Goal: Task Accomplishment & Management: Complete application form

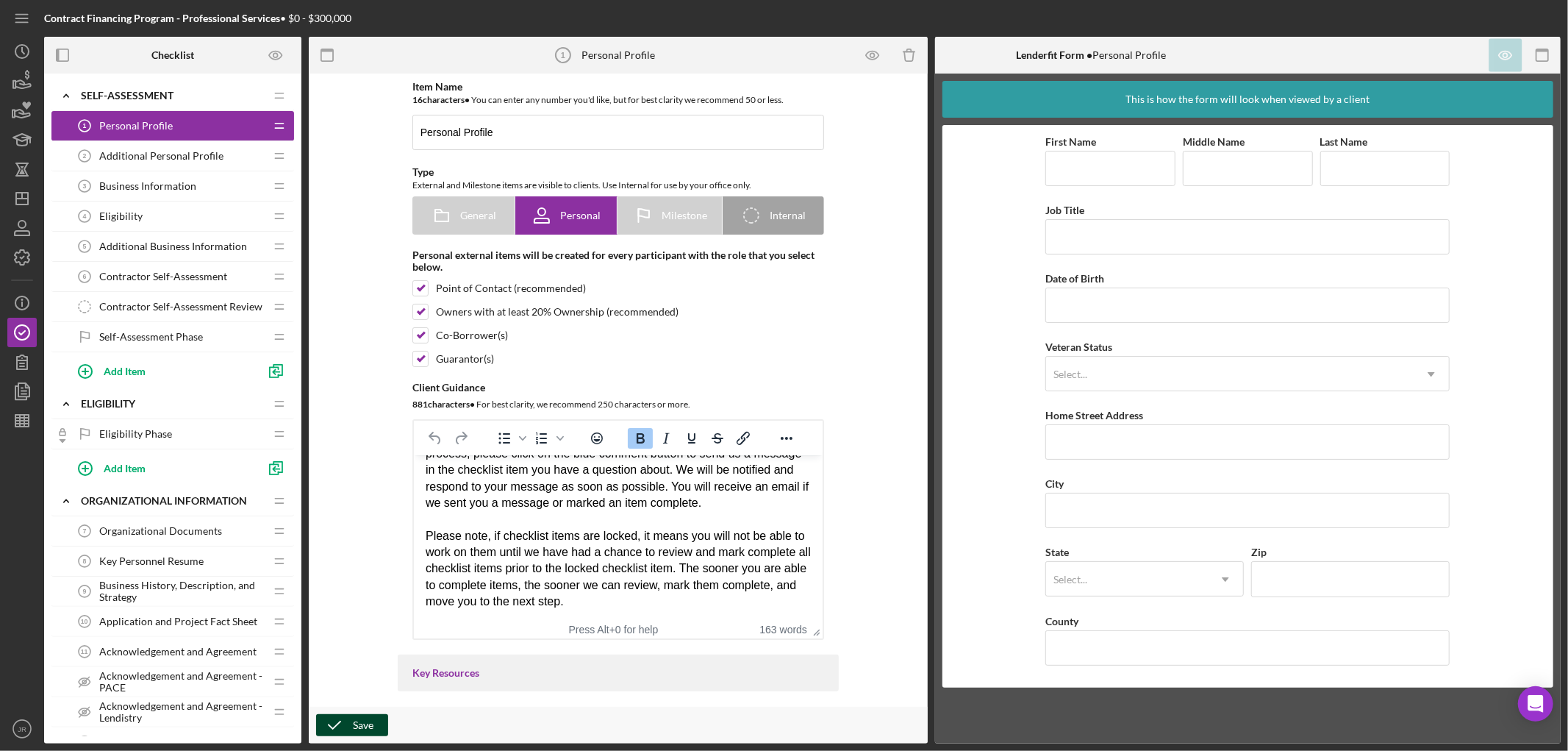
click at [343, 723] on icon "button" at bounding box center [334, 725] width 36 height 36
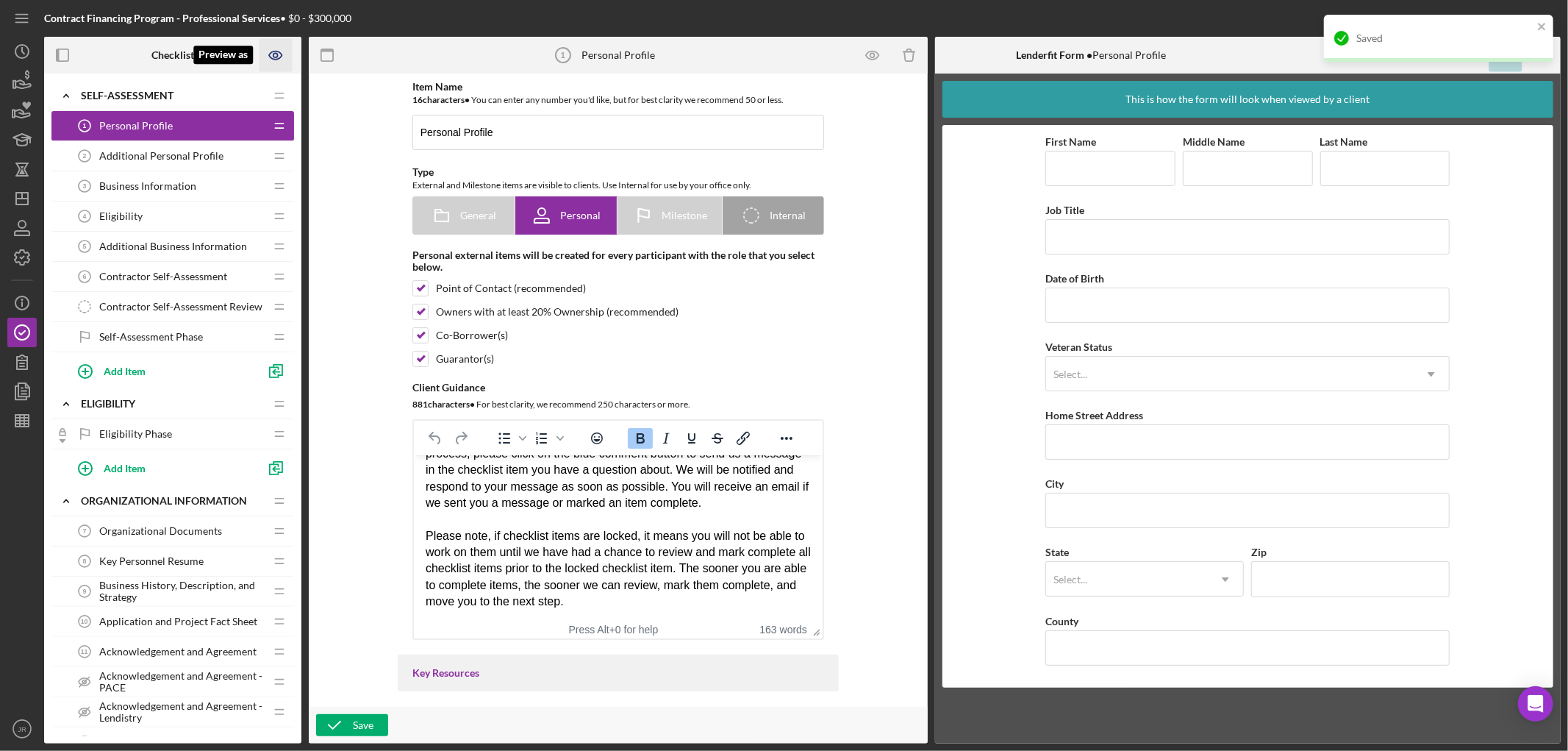
click at [270, 53] on icon "Preview as" at bounding box center [275, 55] width 12 height 8
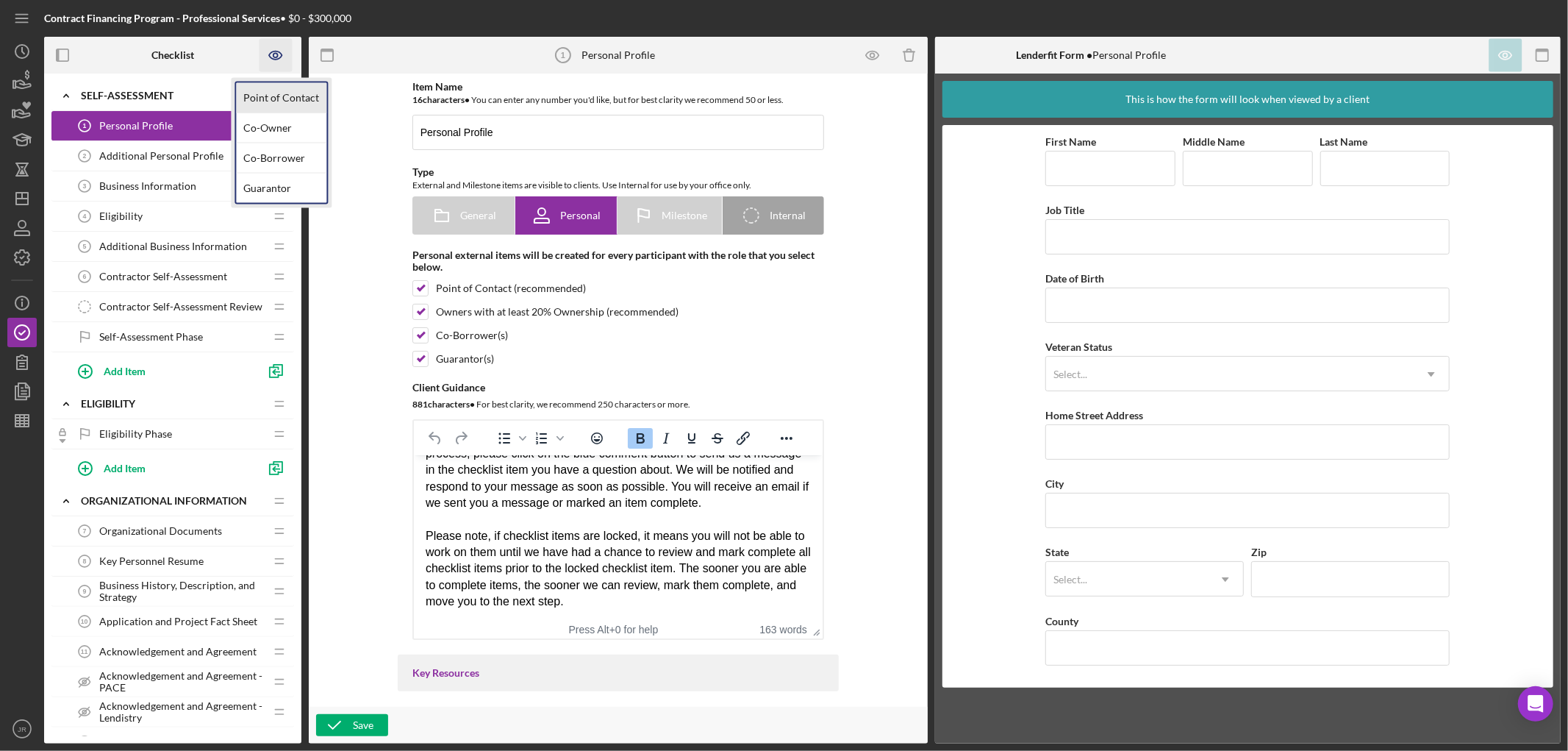
click at [261, 95] on link "Point of Contact" at bounding box center [281, 98] width 90 height 30
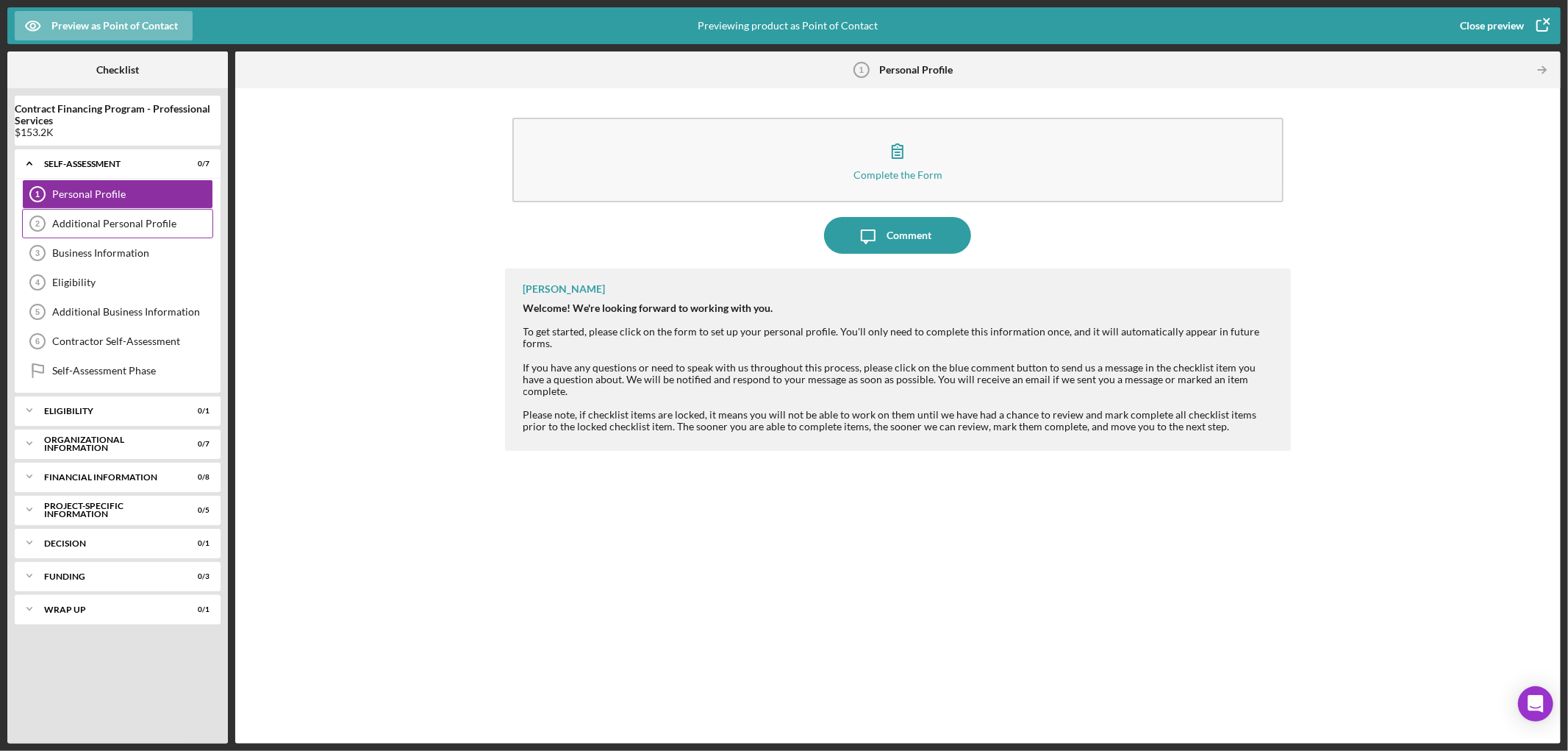
click at [112, 222] on div "Additional Personal Profile" at bounding box center [132, 223] width 160 height 12
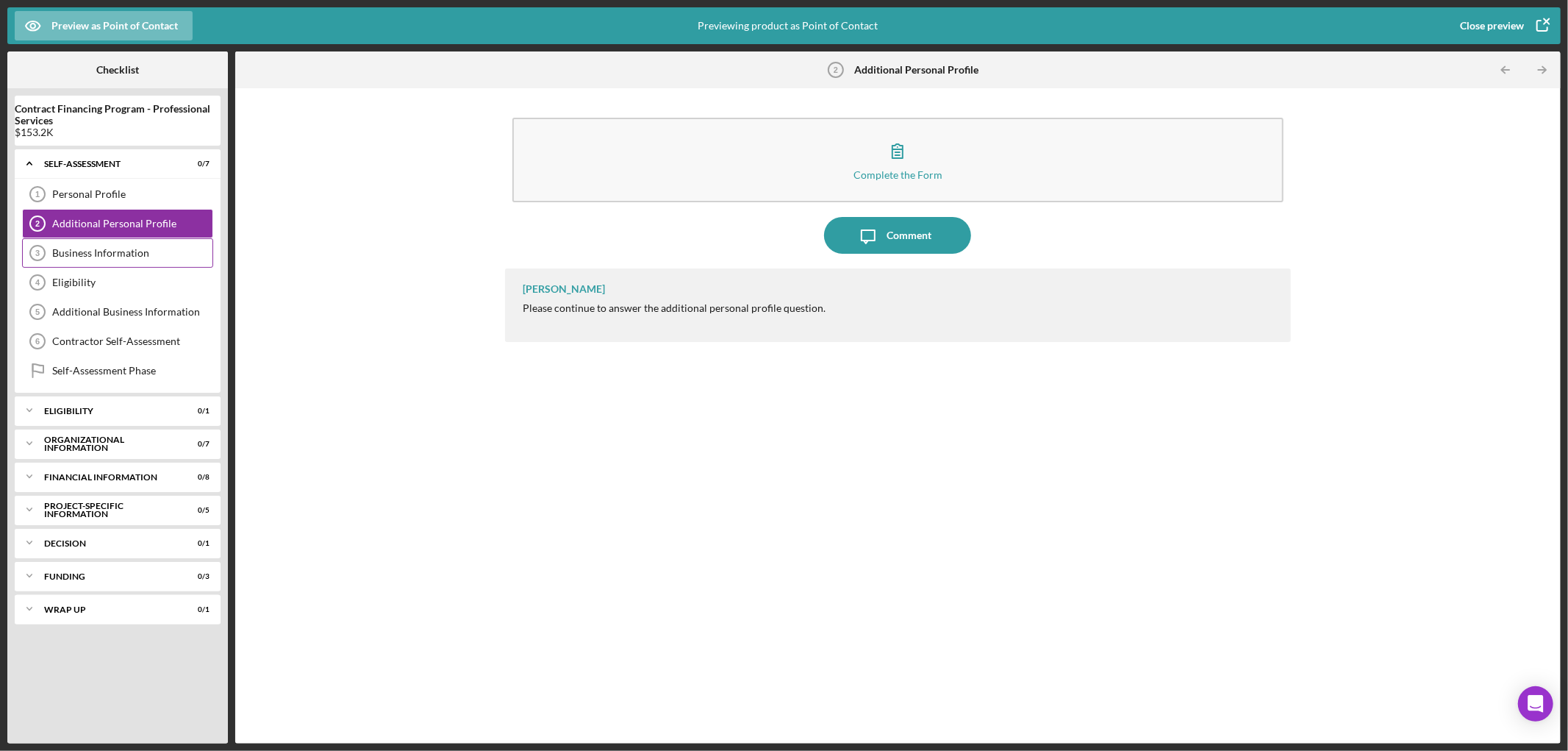
click at [103, 255] on div "Business Information" at bounding box center [132, 253] width 160 height 12
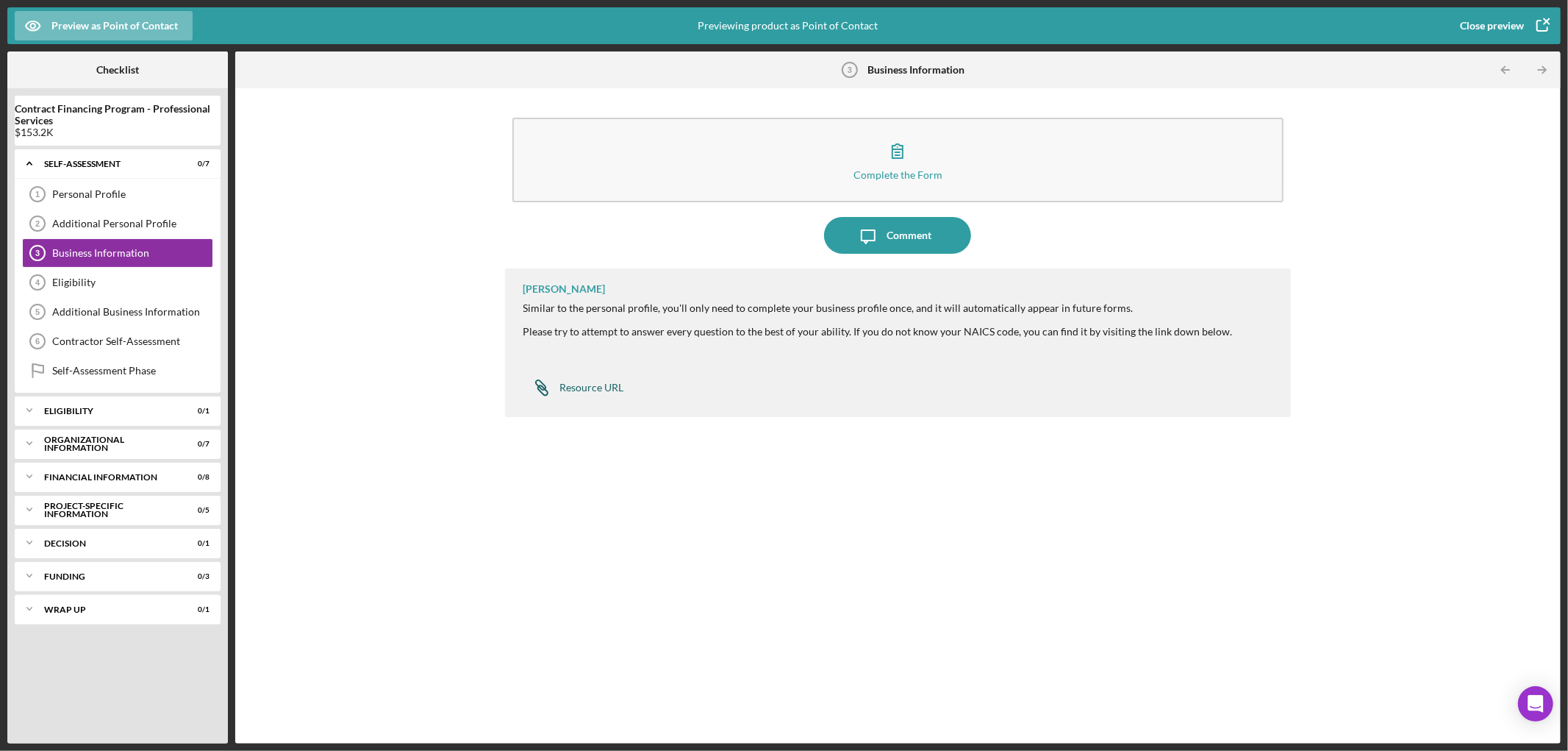
click at [611, 388] on div "Resource URL" at bounding box center [592, 388] width 64 height 12
click at [94, 280] on div "Eligibility" at bounding box center [132, 282] width 160 height 12
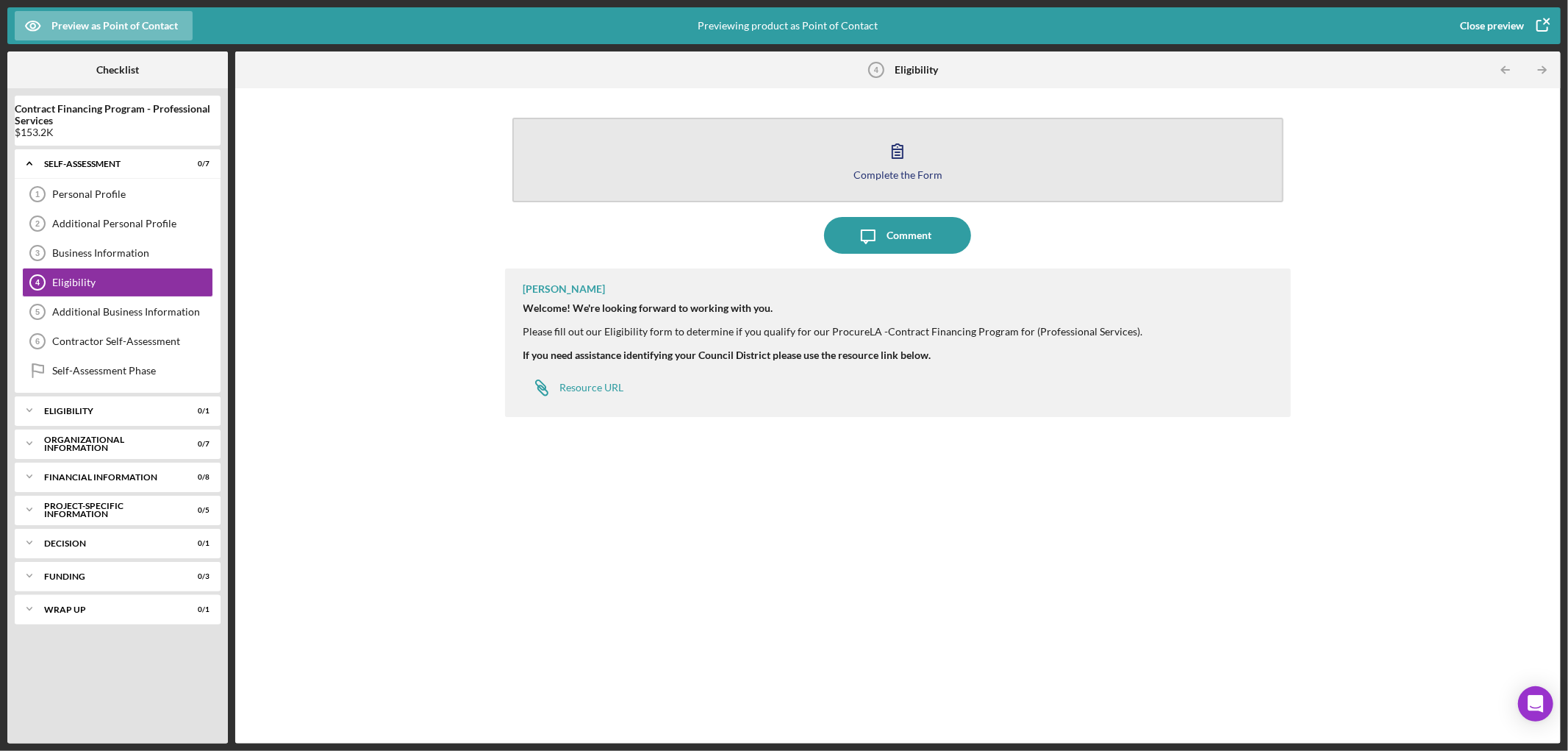
click at [921, 144] on button "Complete the Form Form" at bounding box center [899, 160] width 772 height 85
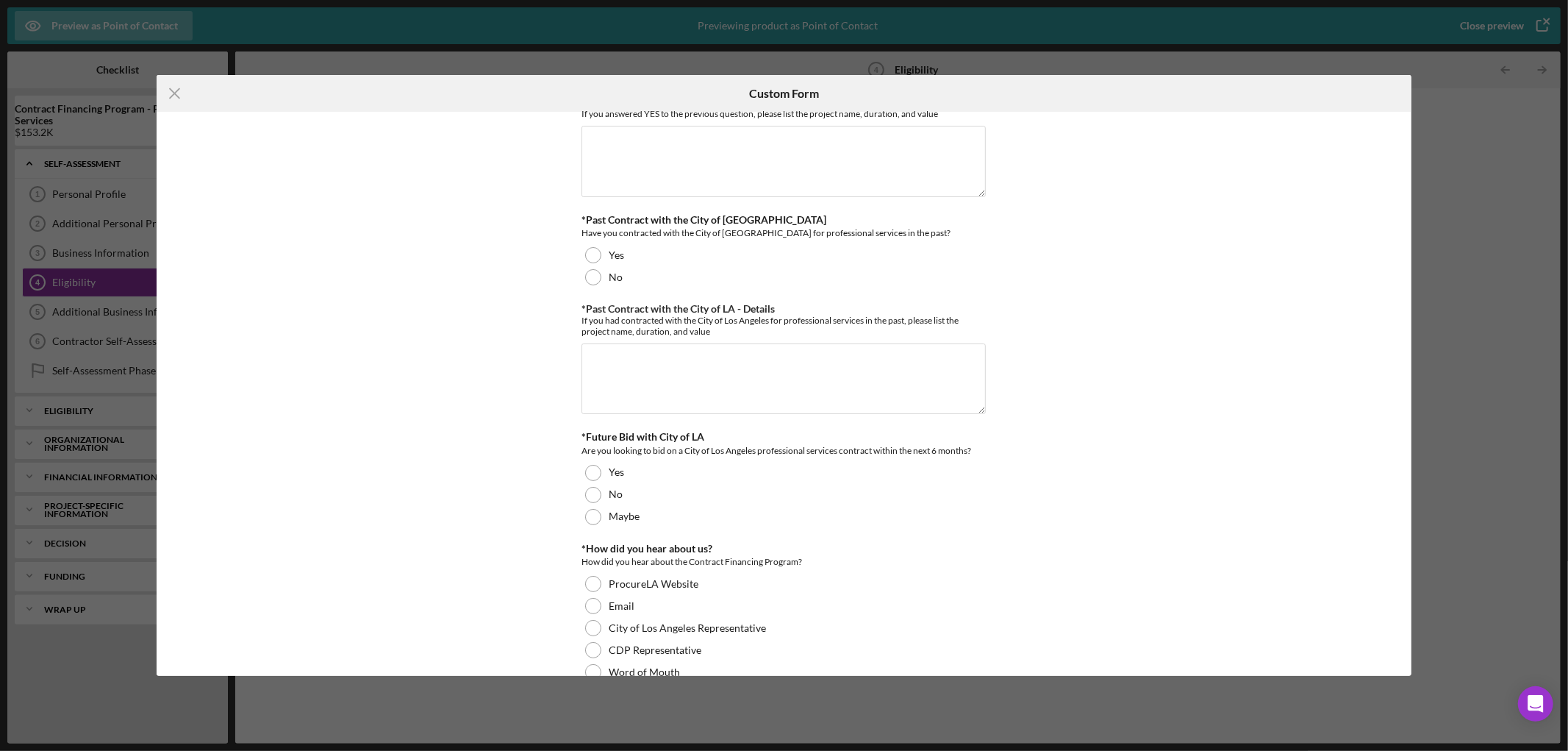
scroll to position [355, 0]
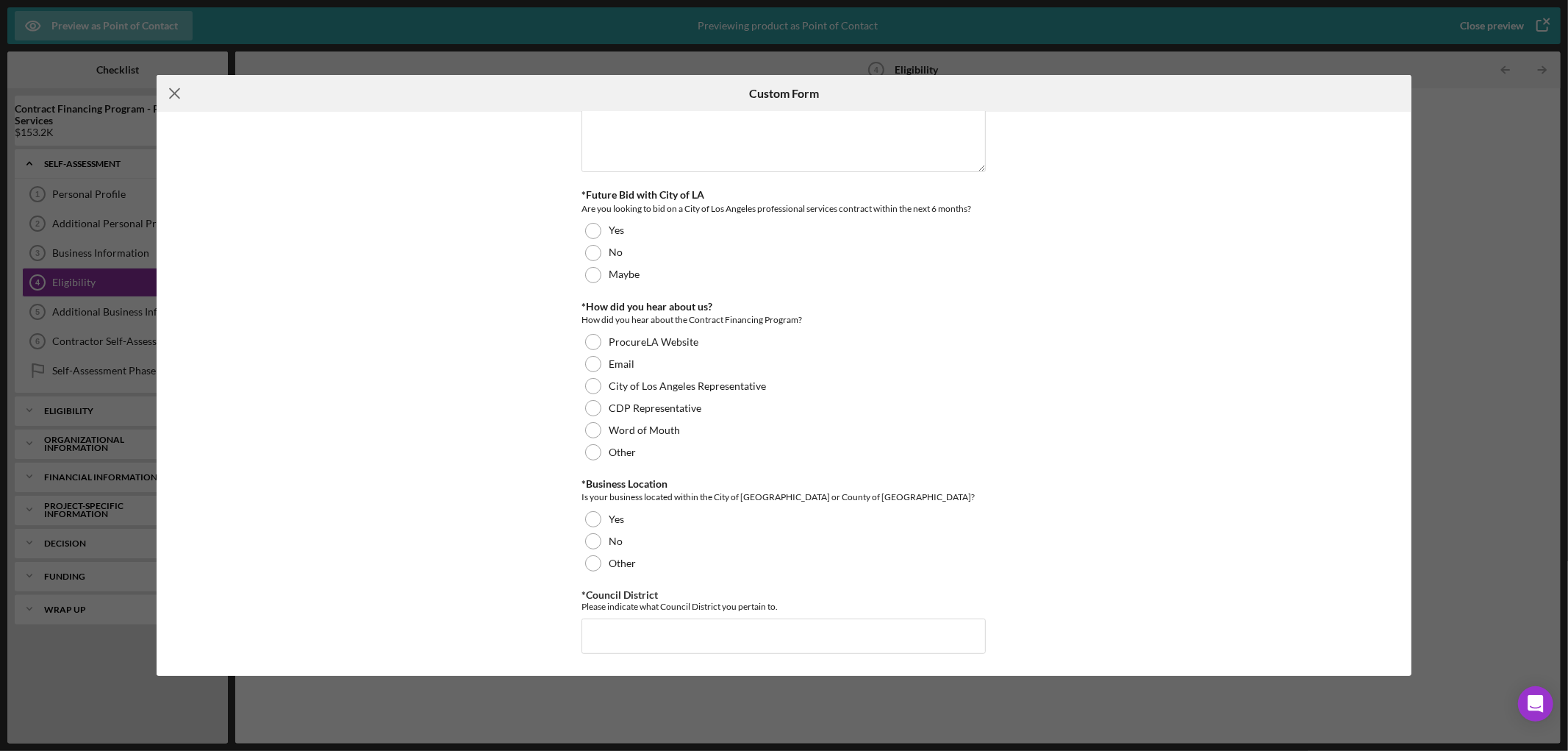
click at [174, 94] on line at bounding box center [174, 94] width 10 height 10
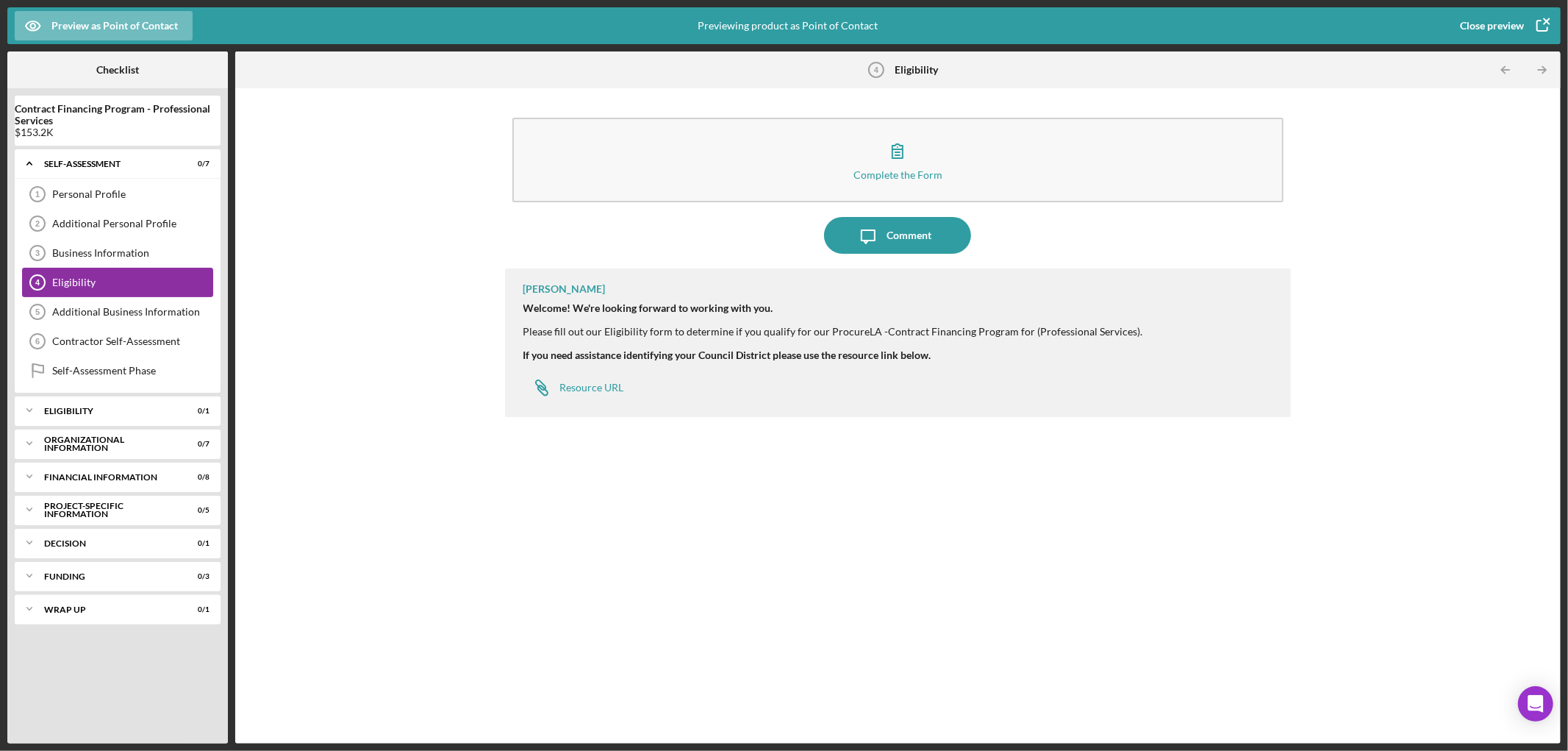
click at [115, 280] on div "Eligibility" at bounding box center [132, 282] width 160 height 12
click at [1554, 22] on icon "button" at bounding box center [1542, 25] width 36 height 36
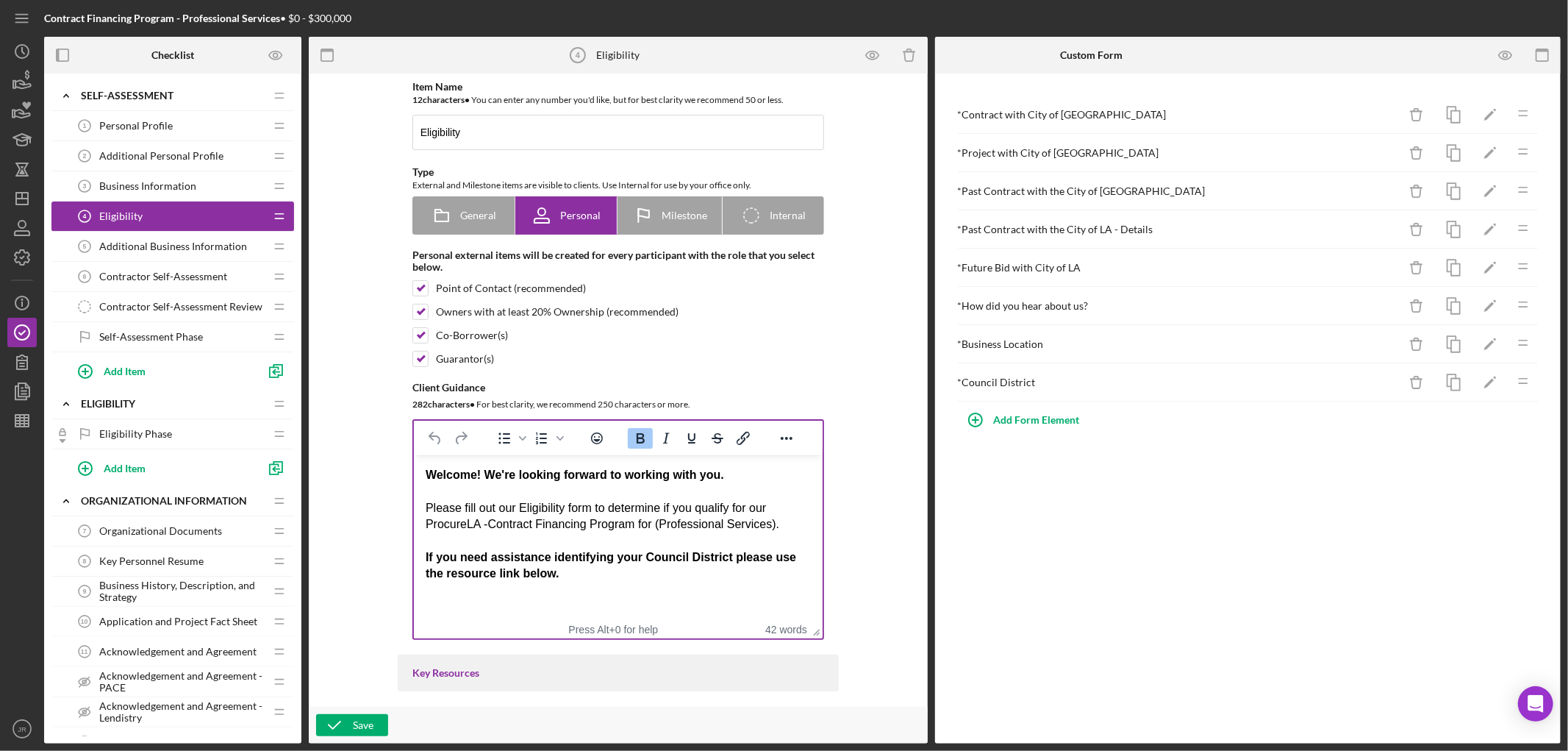
click at [656, 495] on div "Rich Text Area. Press ALT-0 for help." at bounding box center [617, 491] width 385 height 16
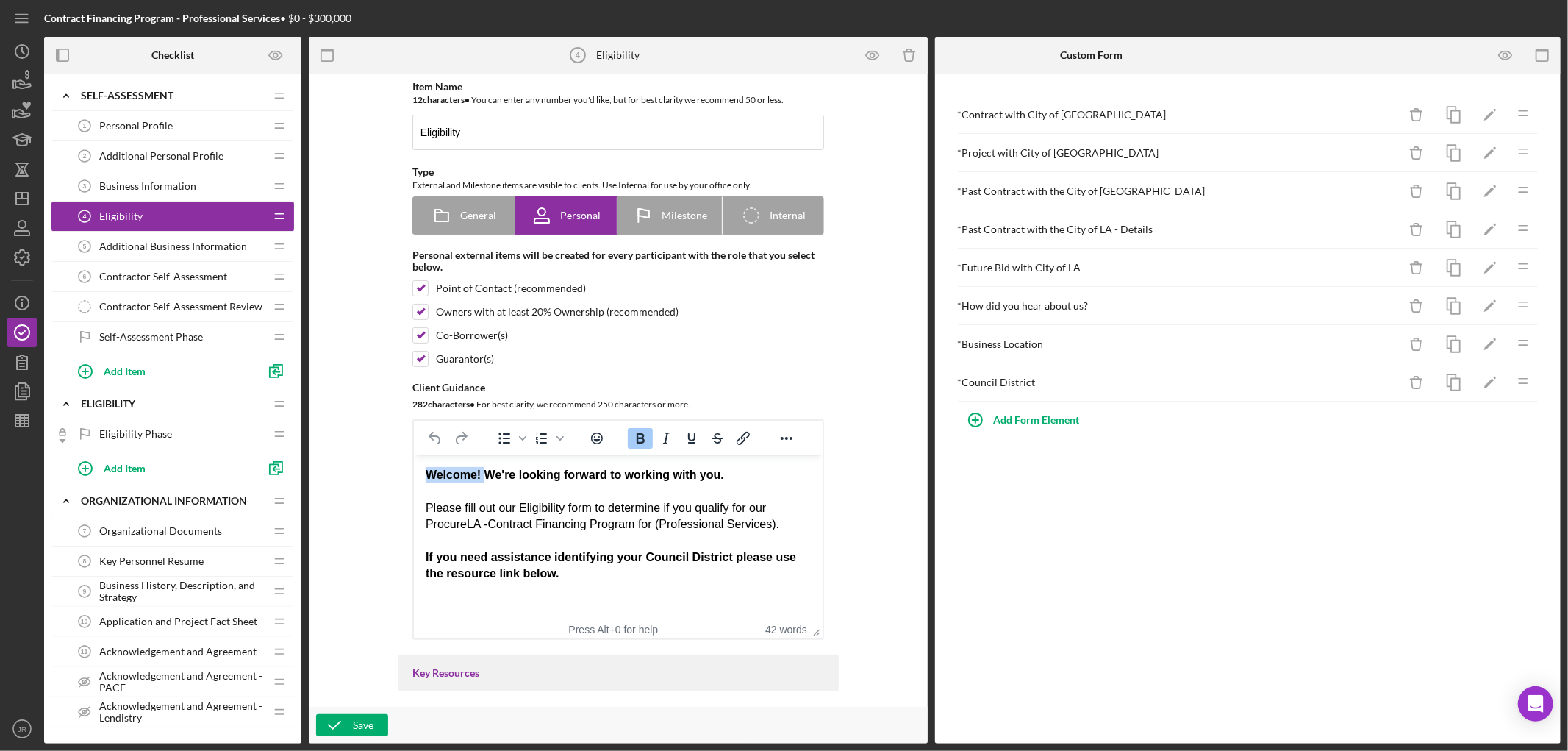
drag, startPoint x: 482, startPoint y: 474, endPoint x: 360, endPoint y: 458, distance: 123.0
click at [413, 458] on html "Welcome! We're looking forward to working with you. Please fill out our Eligibi…" at bounding box center [617, 525] width 409 height 139
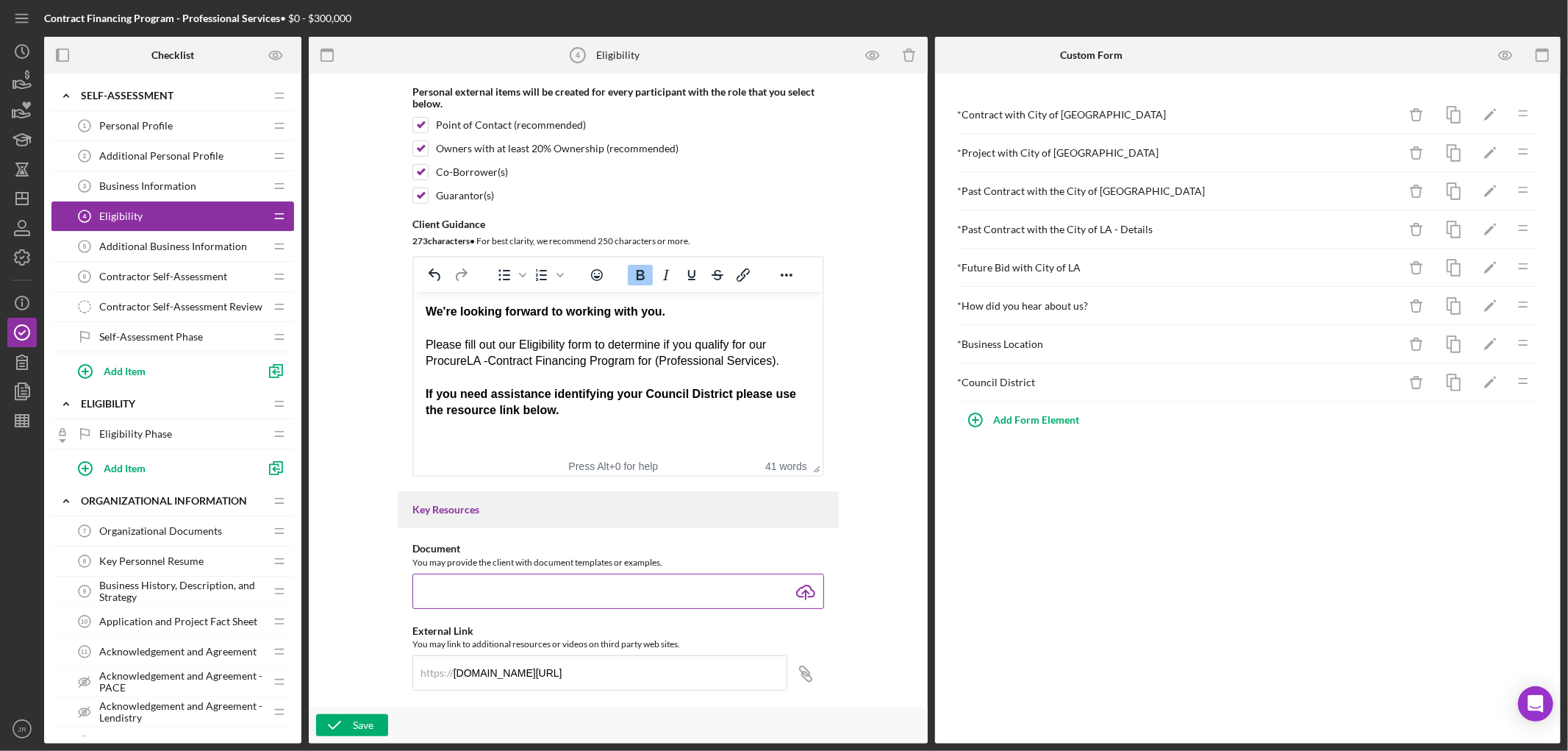
scroll to position [245, 0]
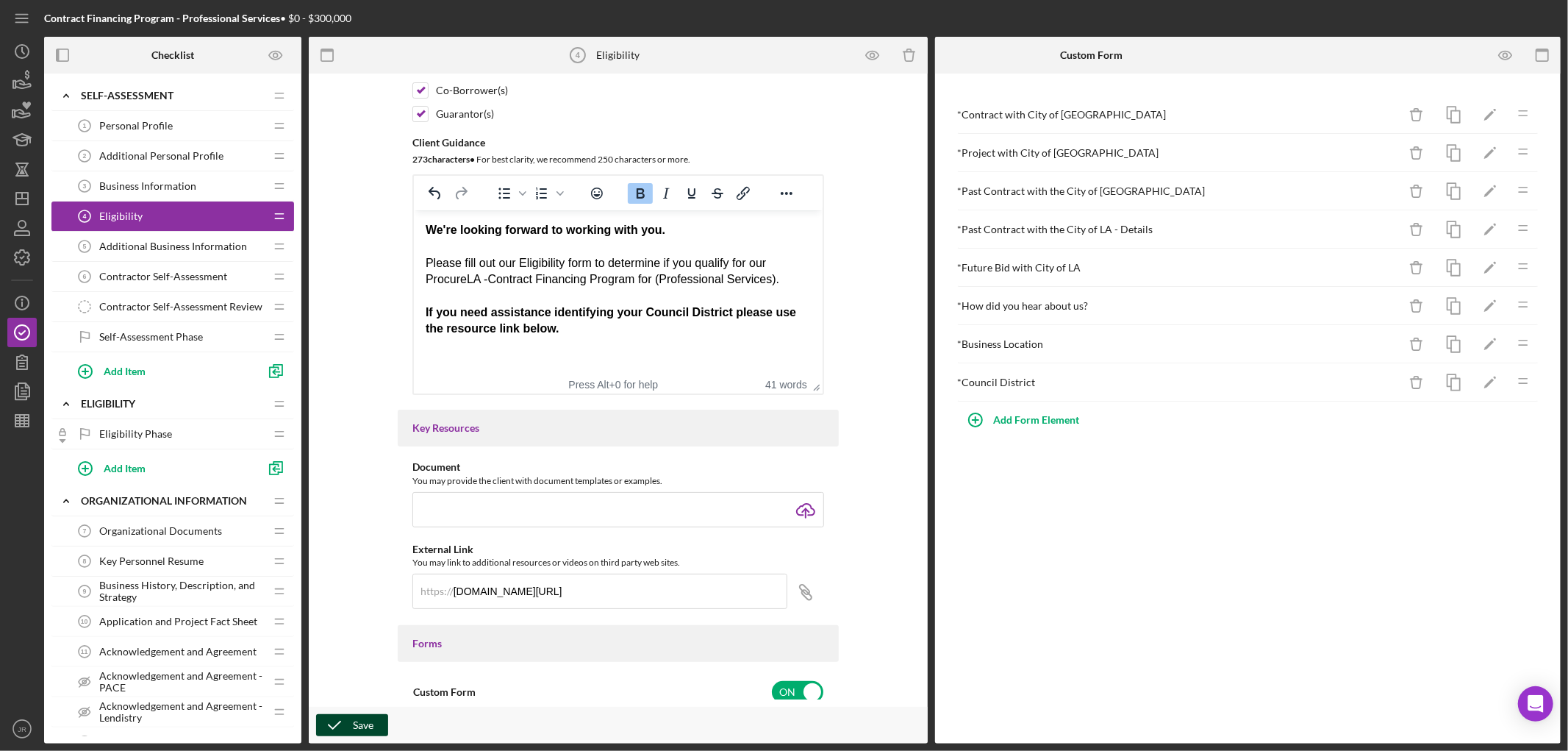
click at [347, 722] on icon "button" at bounding box center [334, 725] width 36 height 36
click at [158, 249] on span "Additional Business Information" at bounding box center [173, 247] width 148 height 12
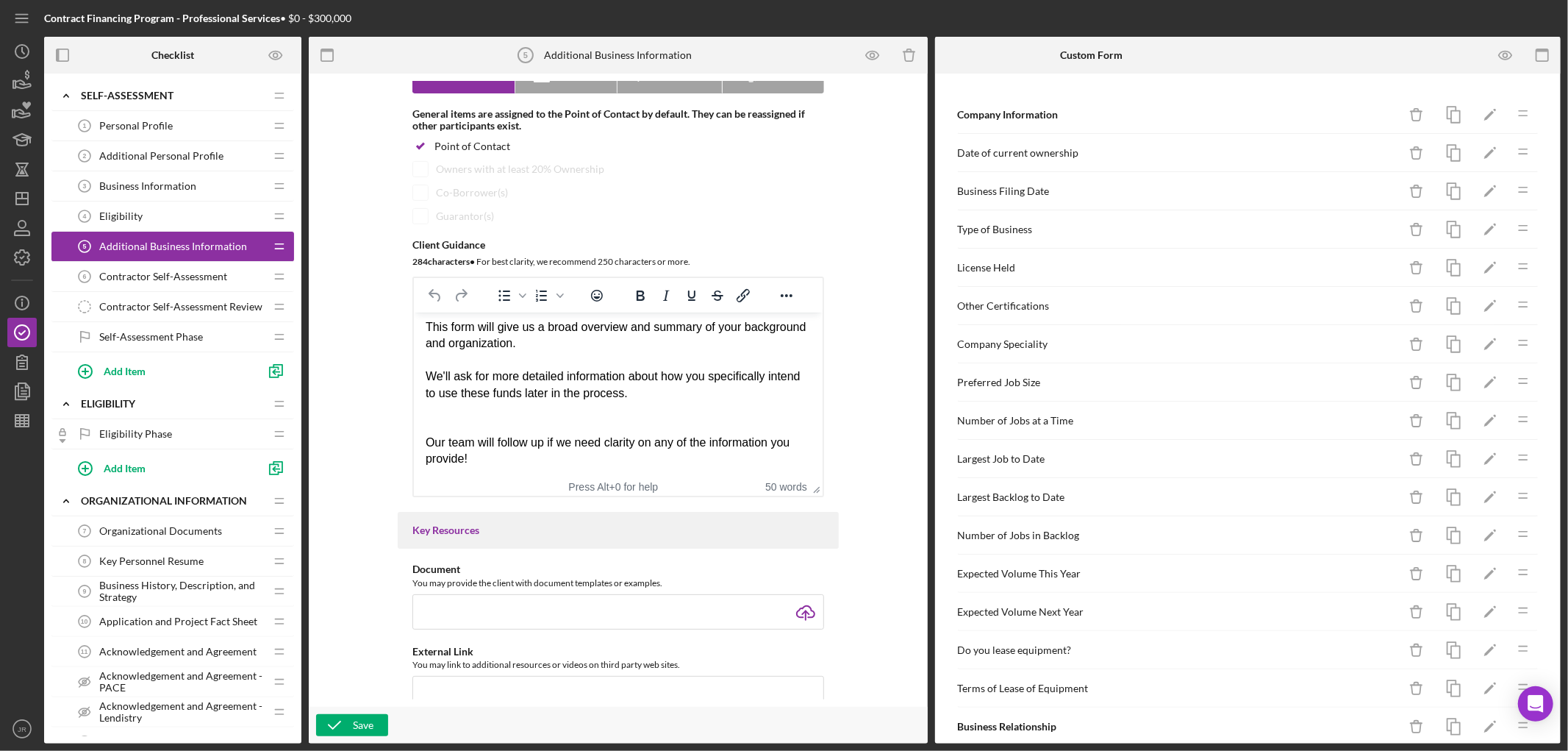
scroll to position [164, 0]
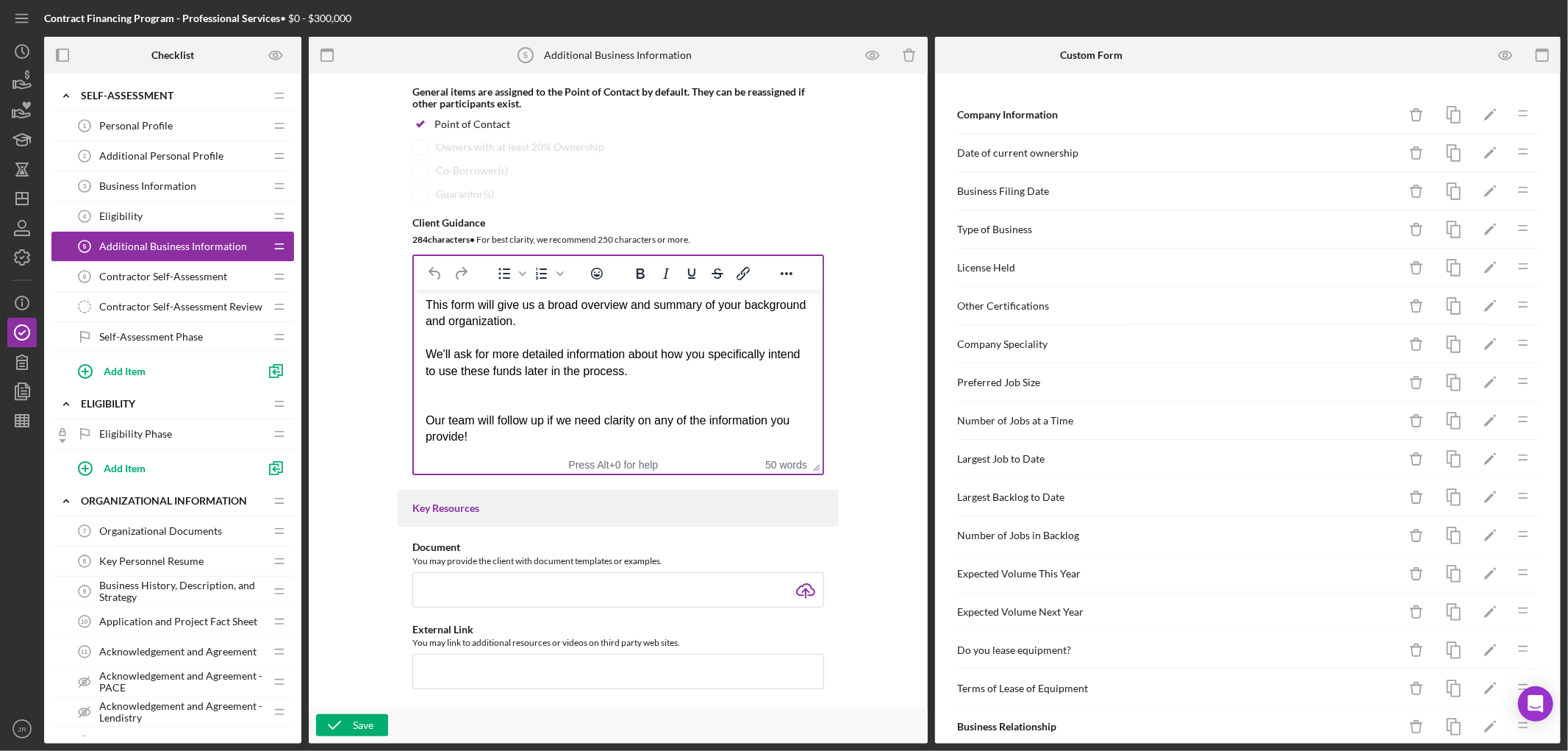
click at [583, 393] on div "Rich Text Area. Press ALT-0 for help." at bounding box center [617, 387] width 385 height 16
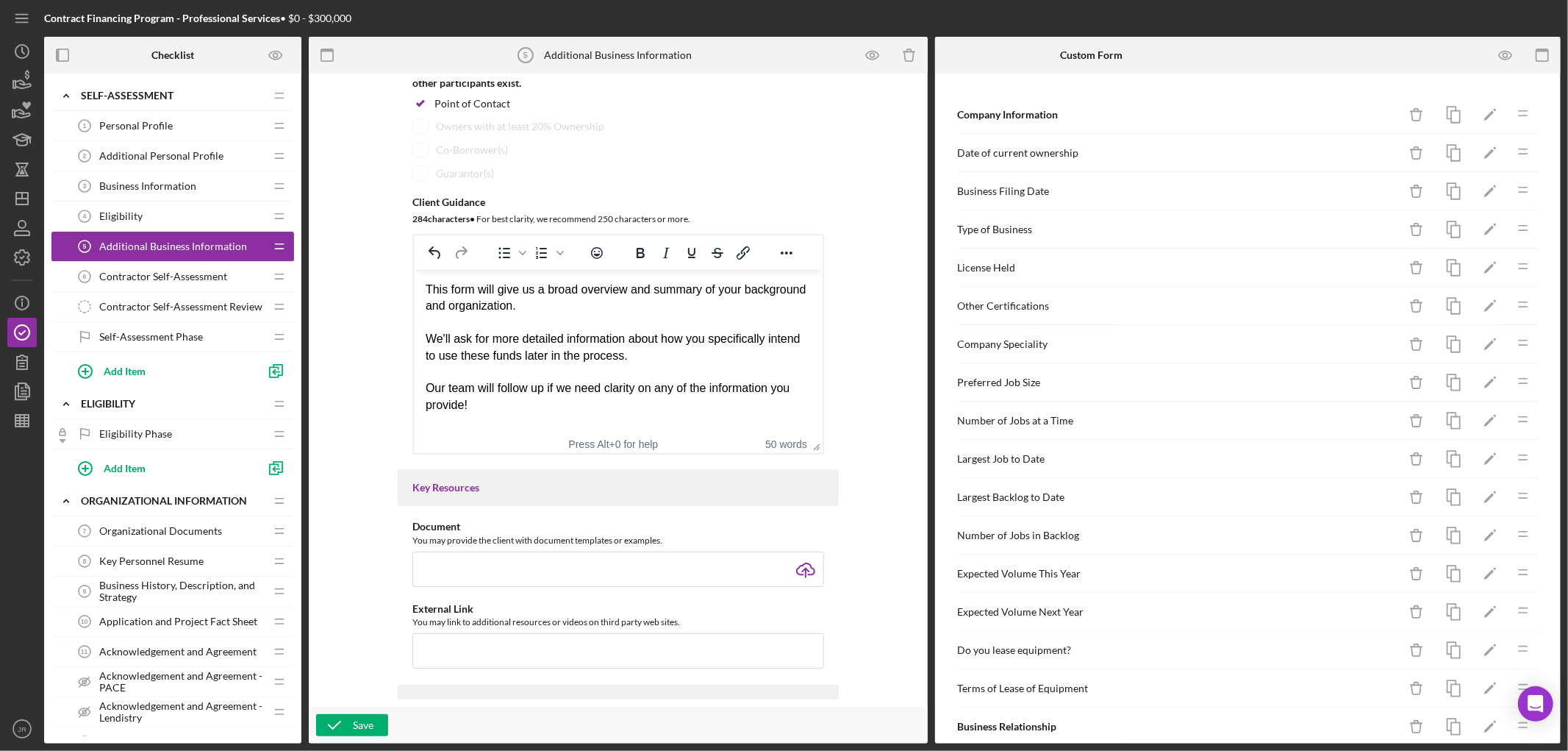
scroll to position [245, 0]
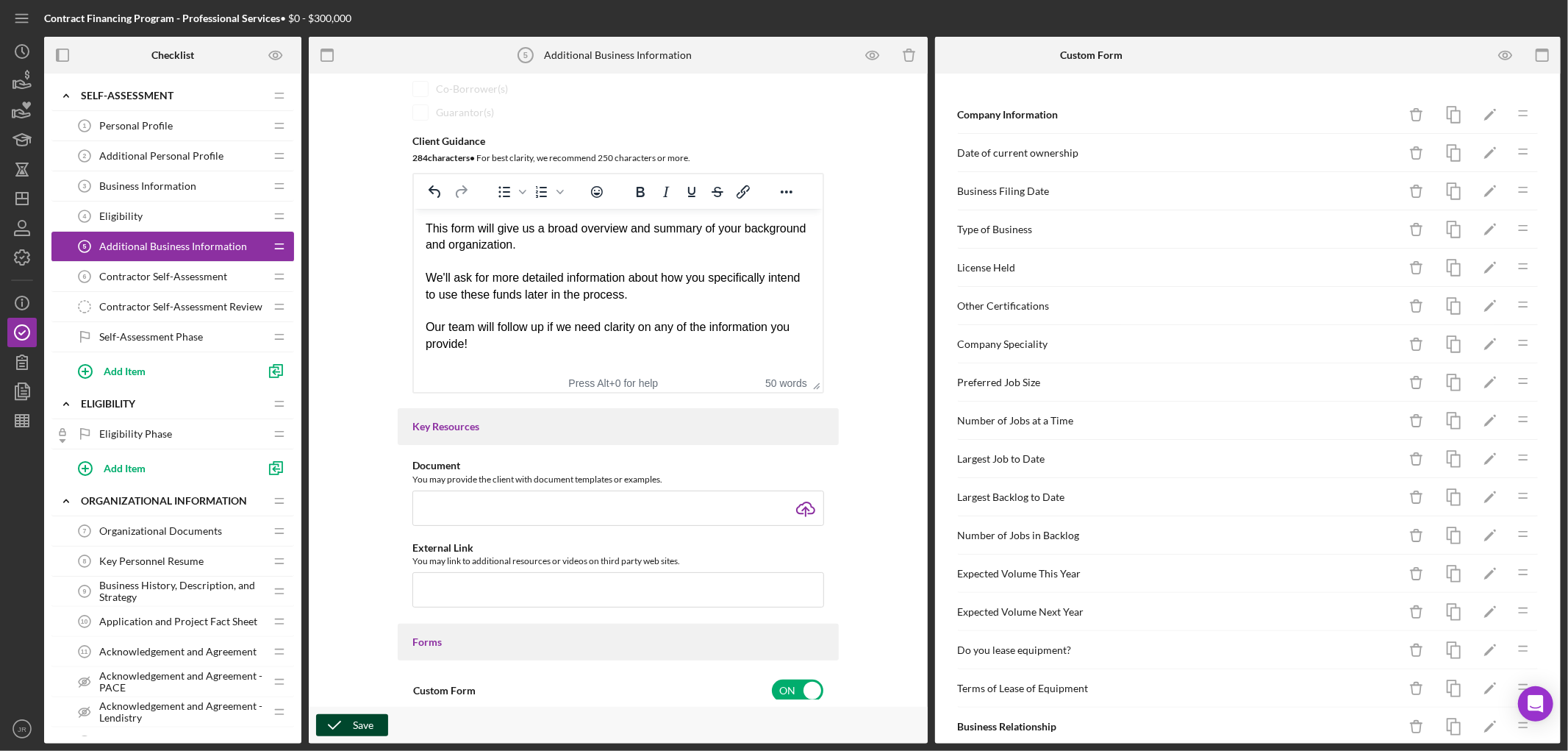
click at [346, 725] on icon "button" at bounding box center [334, 725] width 36 height 36
click at [188, 275] on span "Contractor Self-Assessment" at bounding box center [164, 277] width 128 height 12
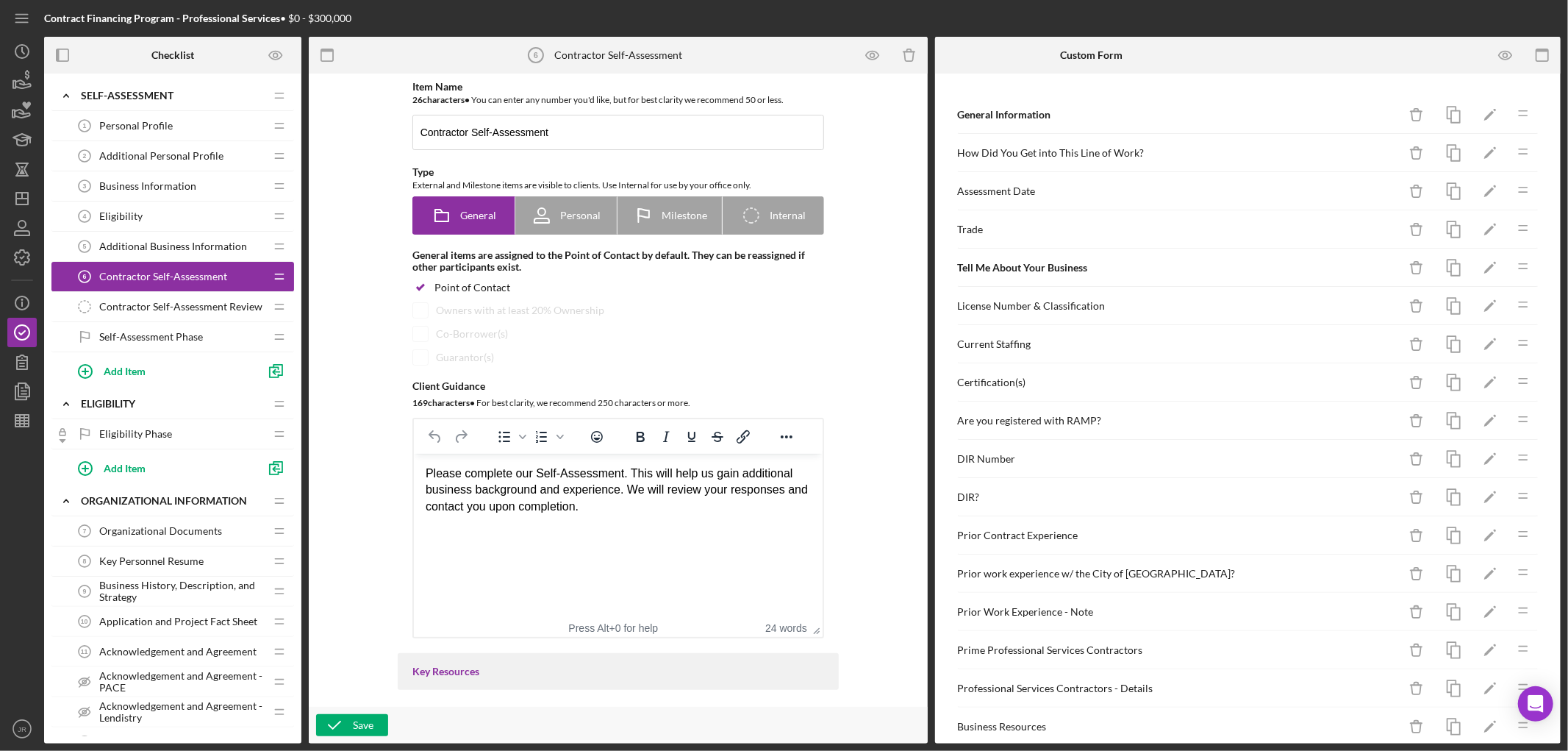
click at [168, 308] on span "Contractor Self-Assessment Review" at bounding box center [181, 307] width 164 height 12
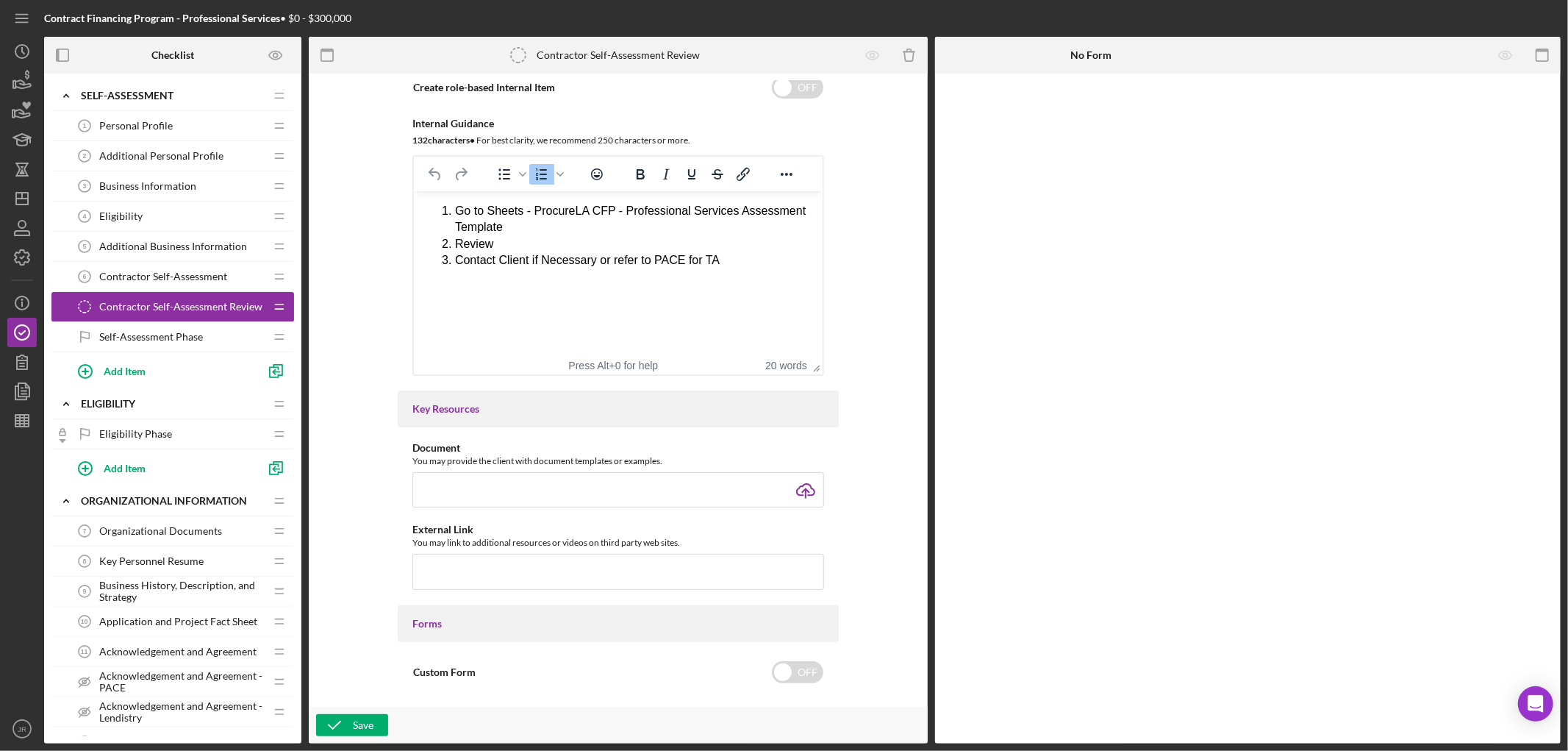
scroll to position [164, 0]
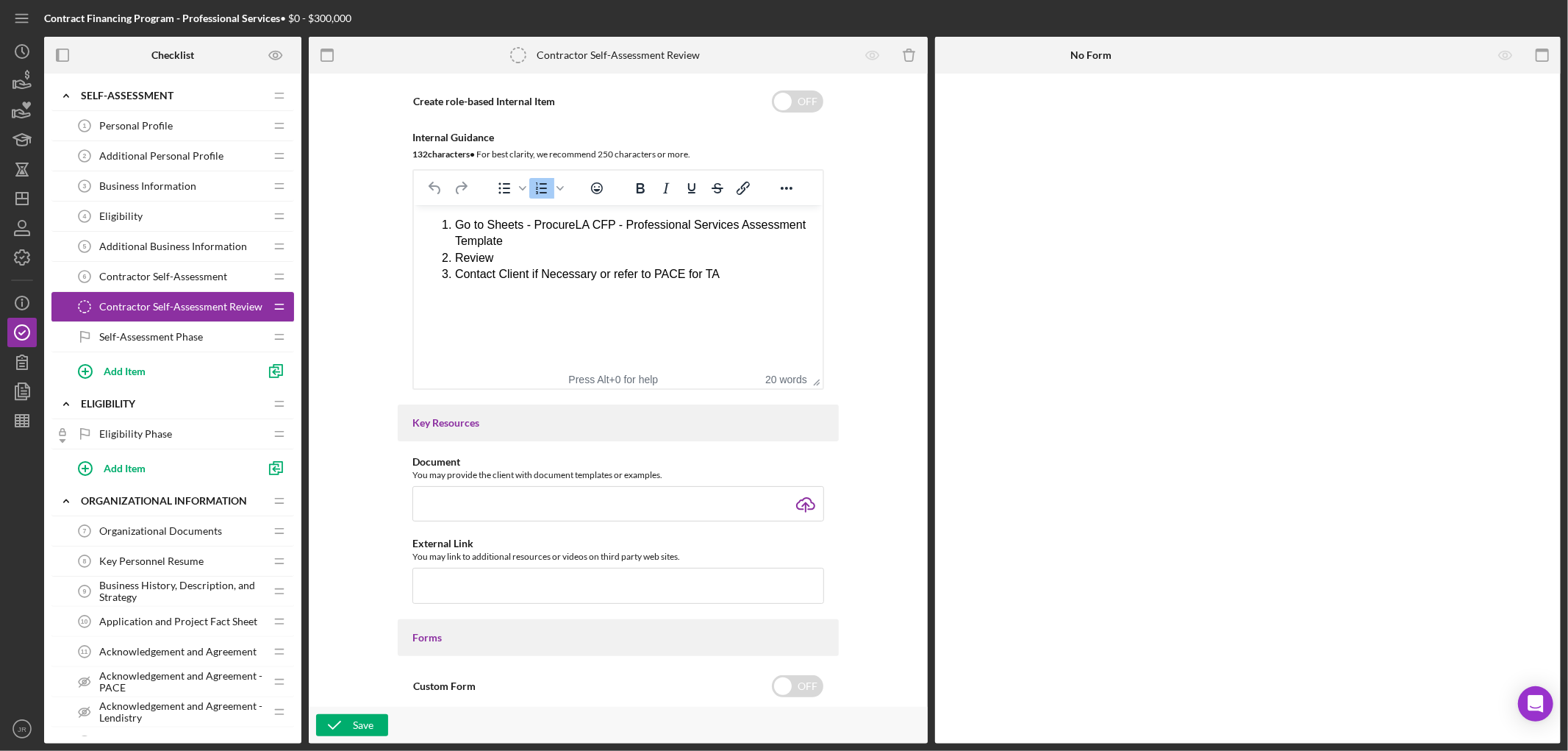
click at [157, 341] on span "Self-Assessment Phase" at bounding box center [152, 337] width 104 height 12
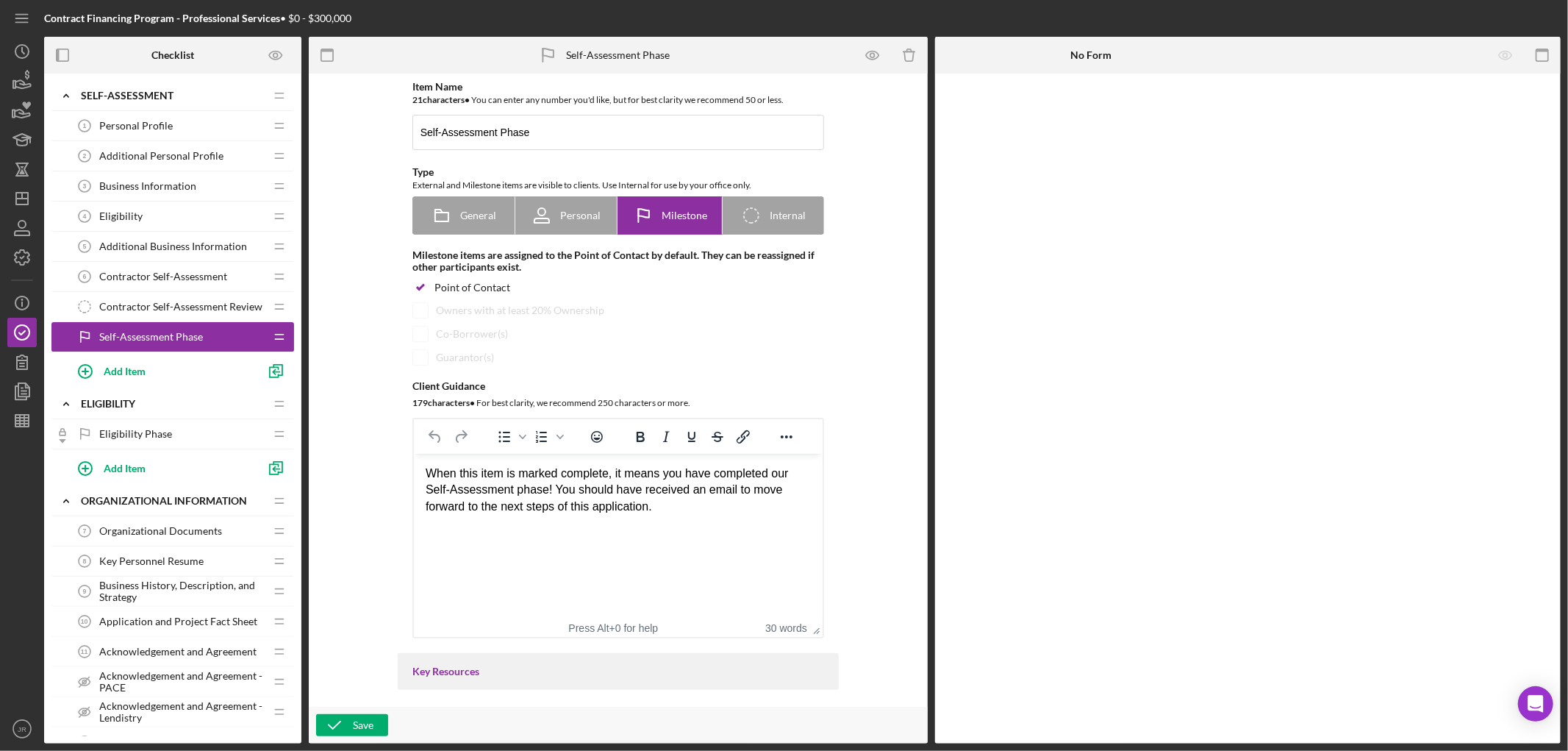
click at [189, 434] on div "Eligibility Phase Eligibility Phase" at bounding box center [167, 434] width 195 height 29
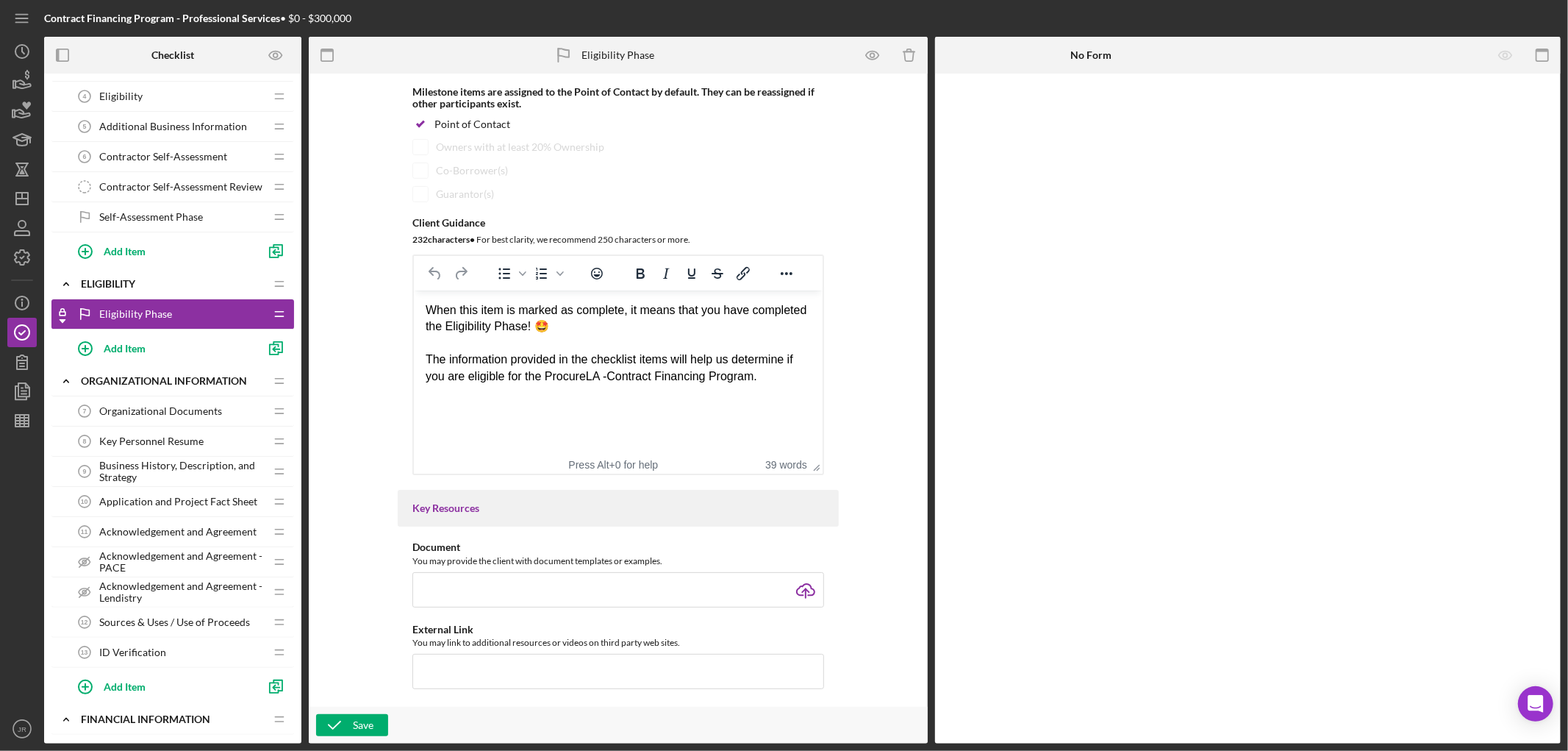
scroll to position [164, 0]
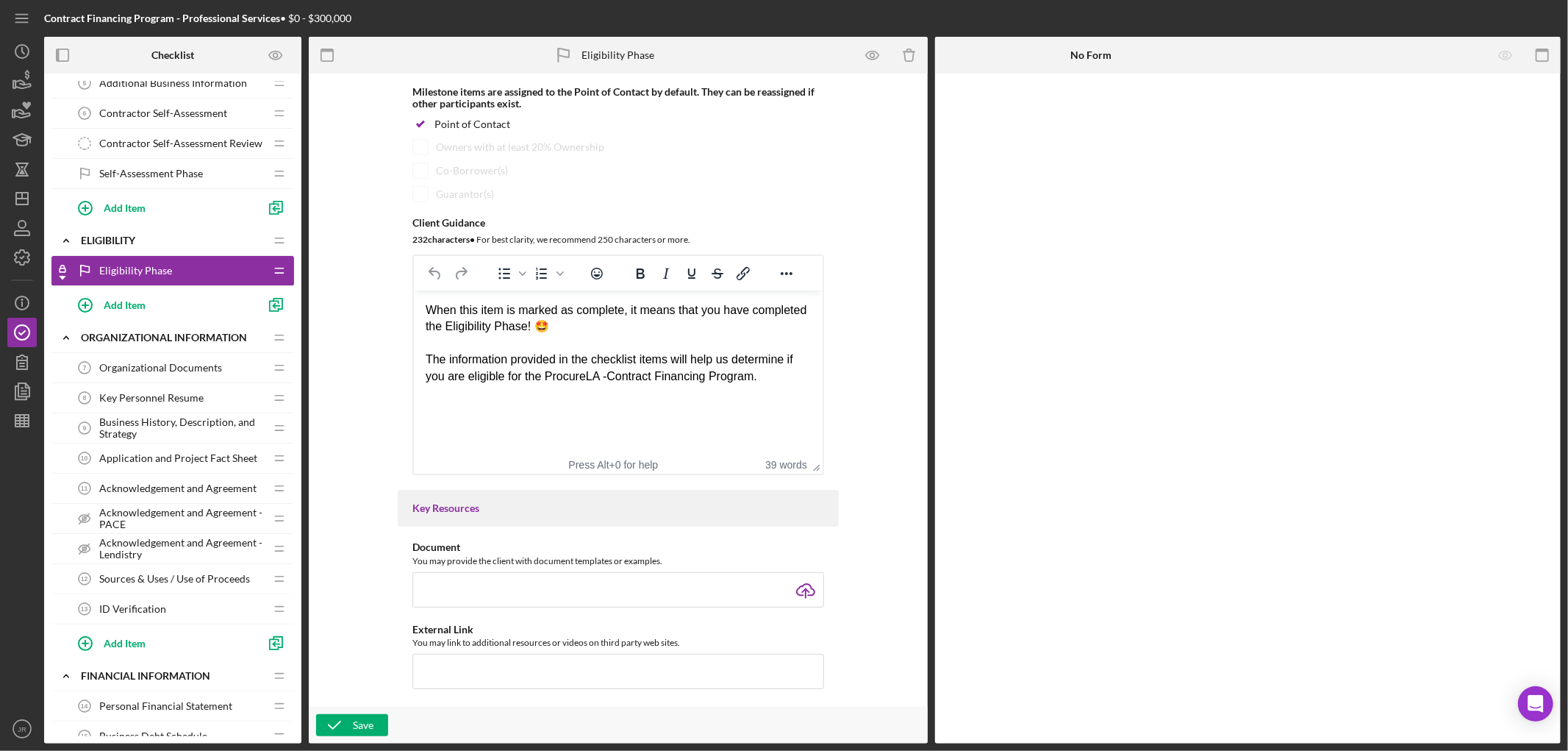
click at [790, 380] on div "When this item is marked as complete, it means that you have completed the Elig…" at bounding box center [617, 343] width 385 height 82
click at [152, 370] on span "Organizational Documents" at bounding box center [161, 368] width 123 height 12
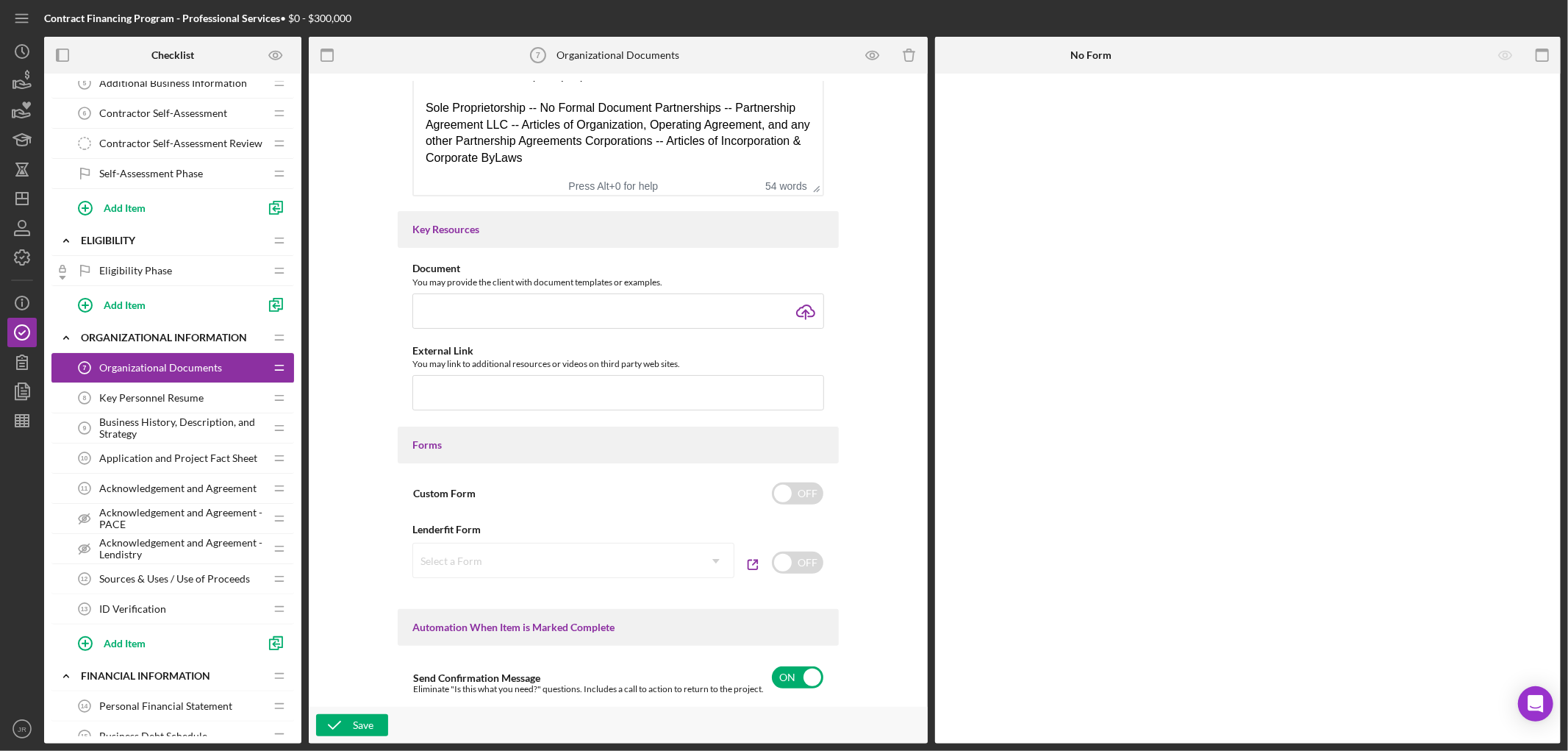
scroll to position [490, 0]
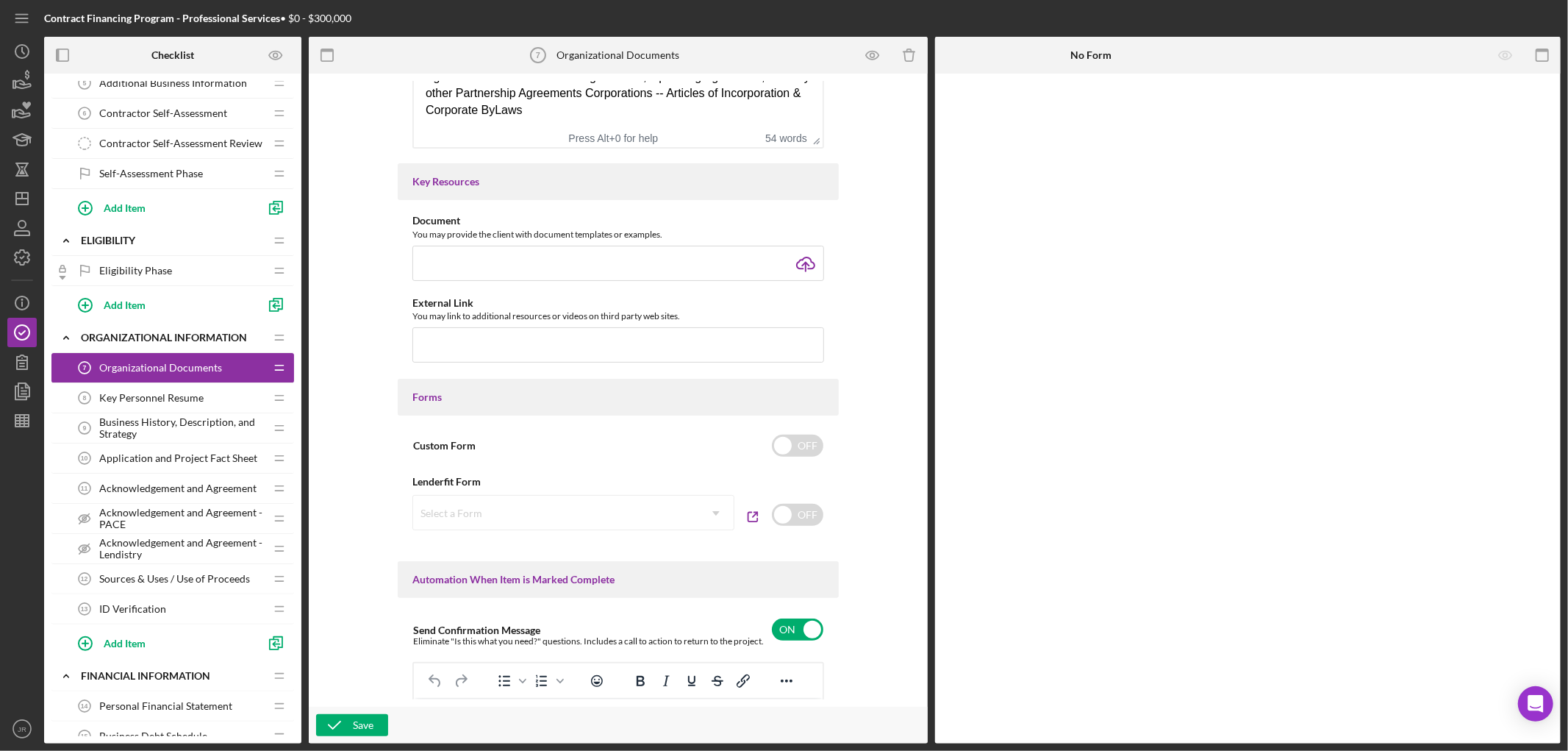
click at [203, 392] on div "Key Personnel Resume 8 Key Personnel Resume" at bounding box center [167, 398] width 195 height 29
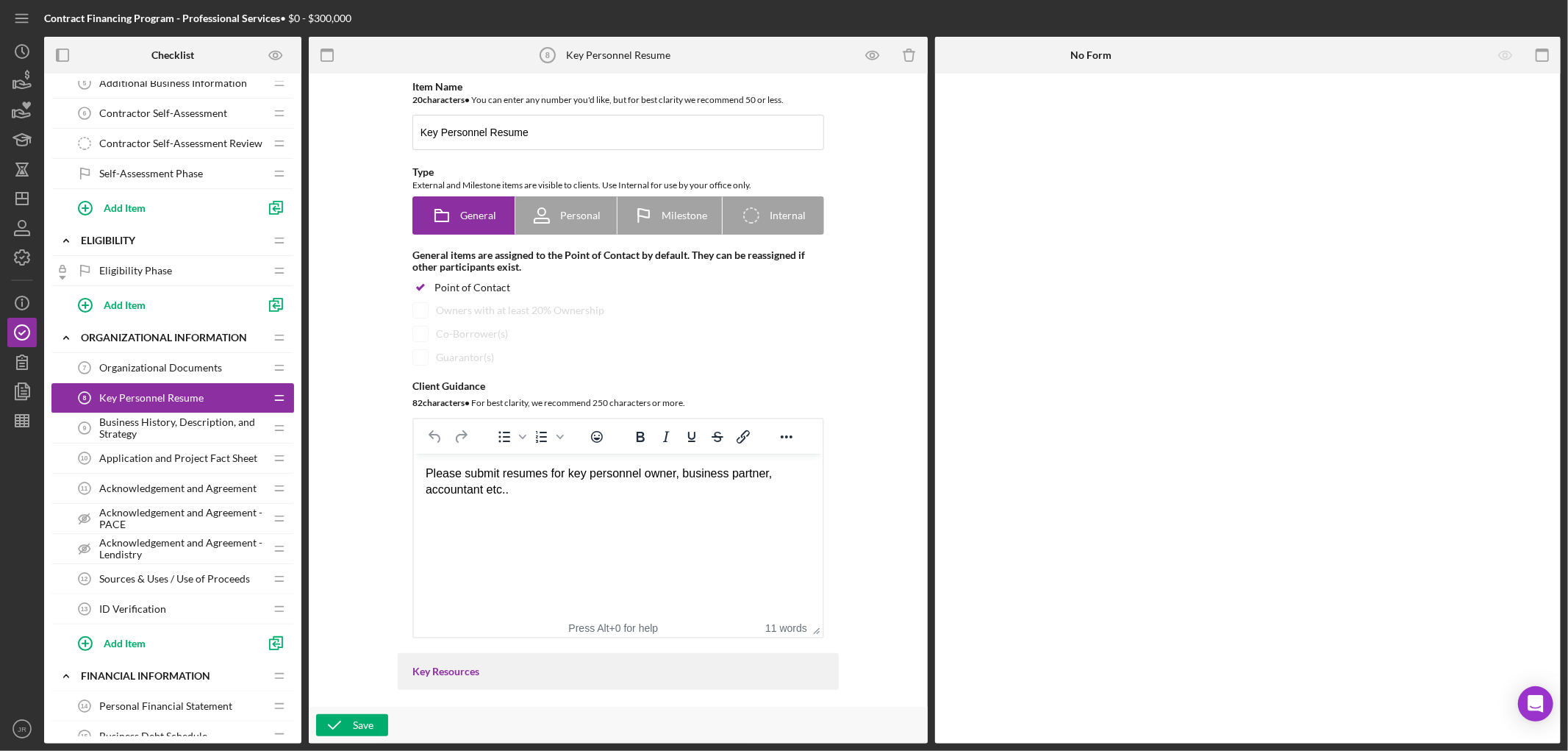
click at [184, 423] on span "Business History, Description, and Strategy" at bounding box center [182, 428] width 165 height 23
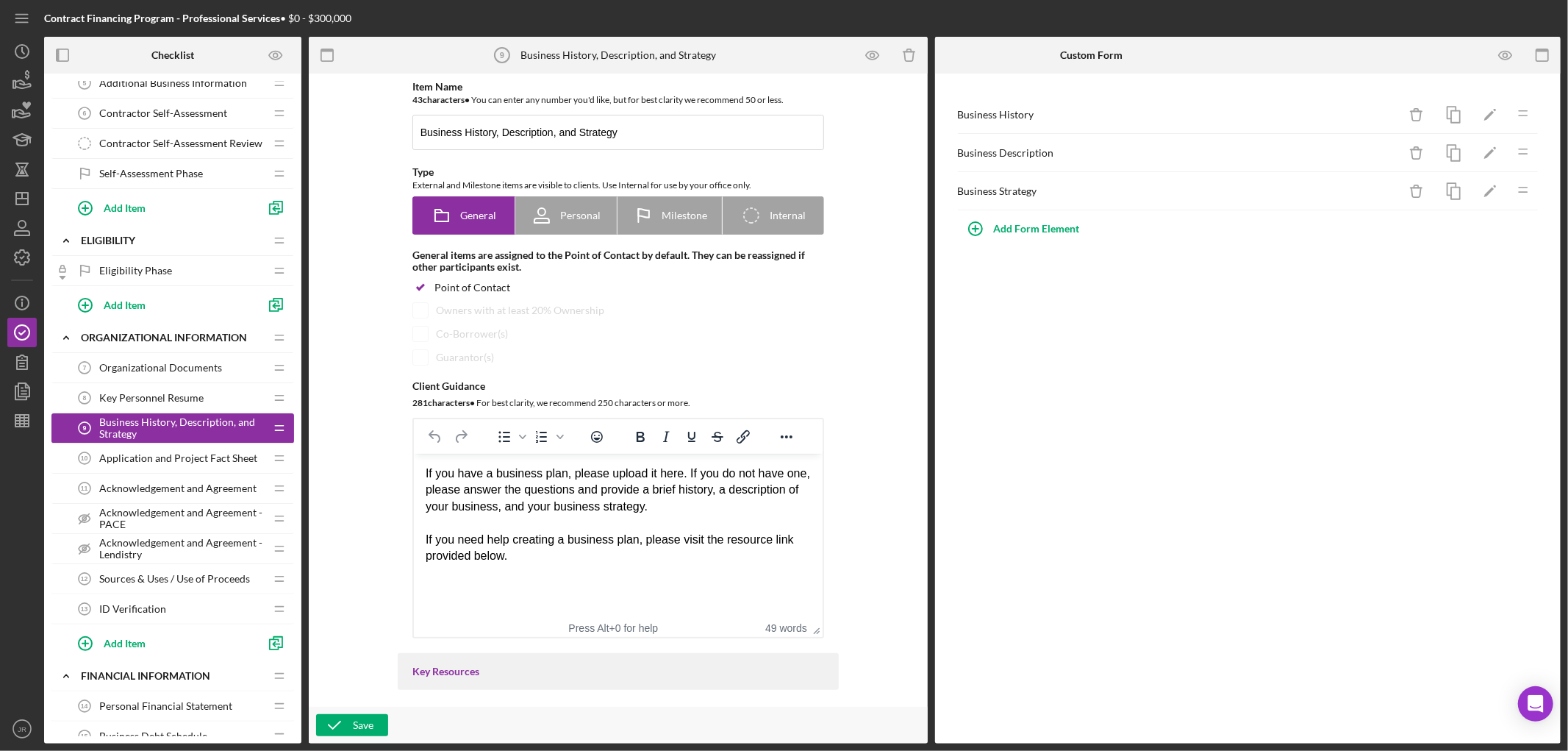
click at [171, 461] on span "Application and Project Fact Sheet" at bounding box center [178, 458] width 158 height 12
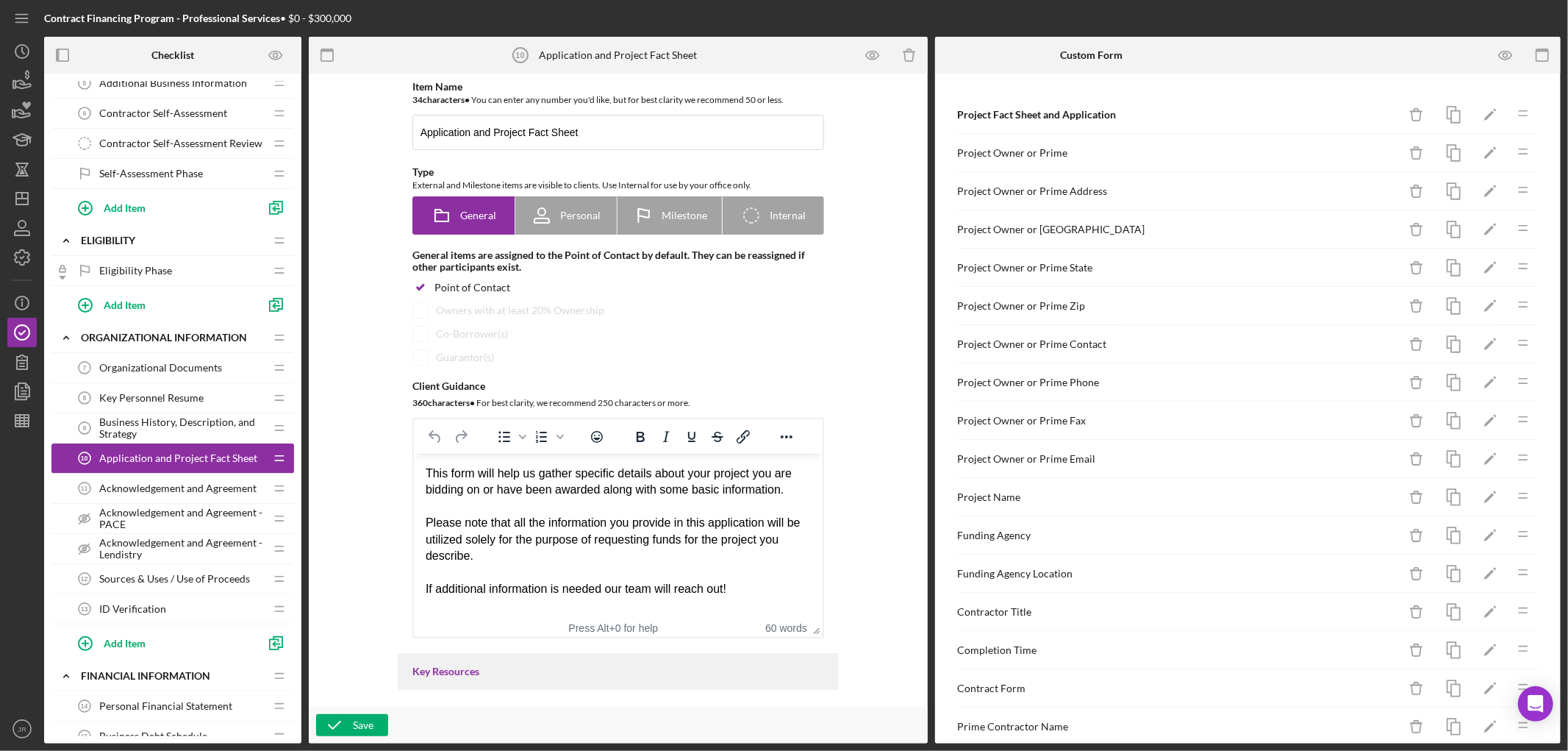
click at [162, 490] on span "Acknowledgement and Agreement" at bounding box center [178, 489] width 158 height 12
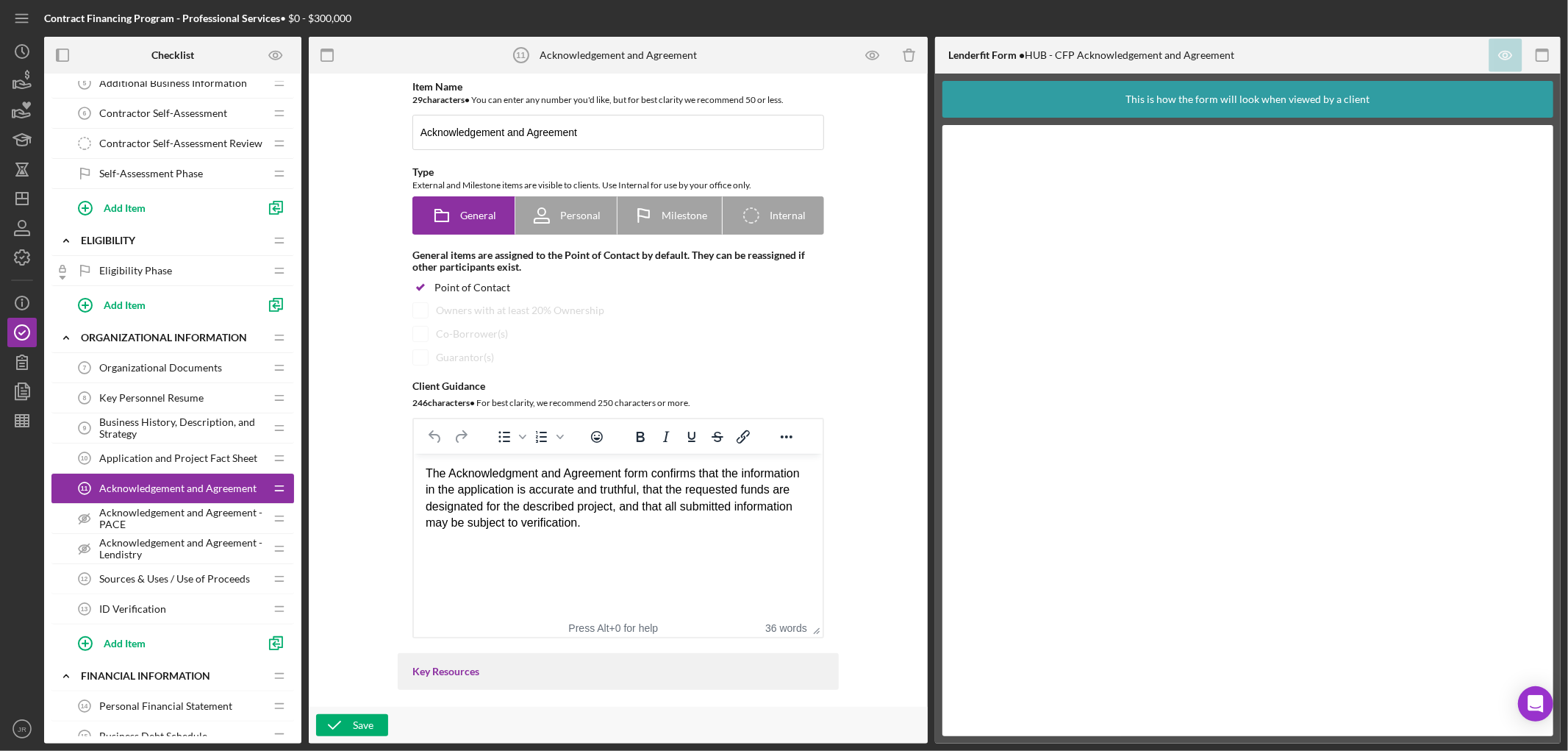
click at [159, 523] on span "Acknowledgement and Agreement - PACE" at bounding box center [182, 518] width 165 height 23
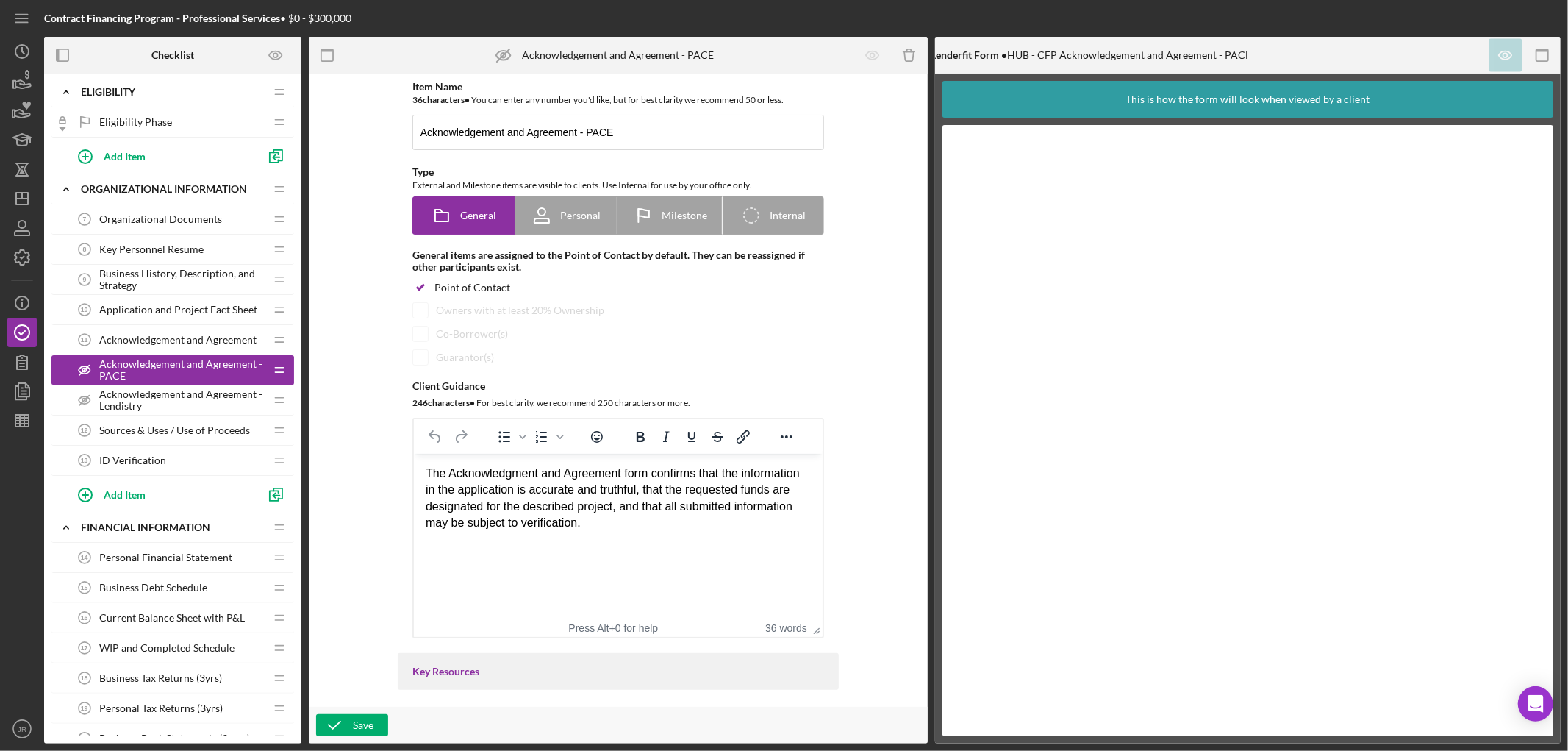
scroll to position [327, 0]
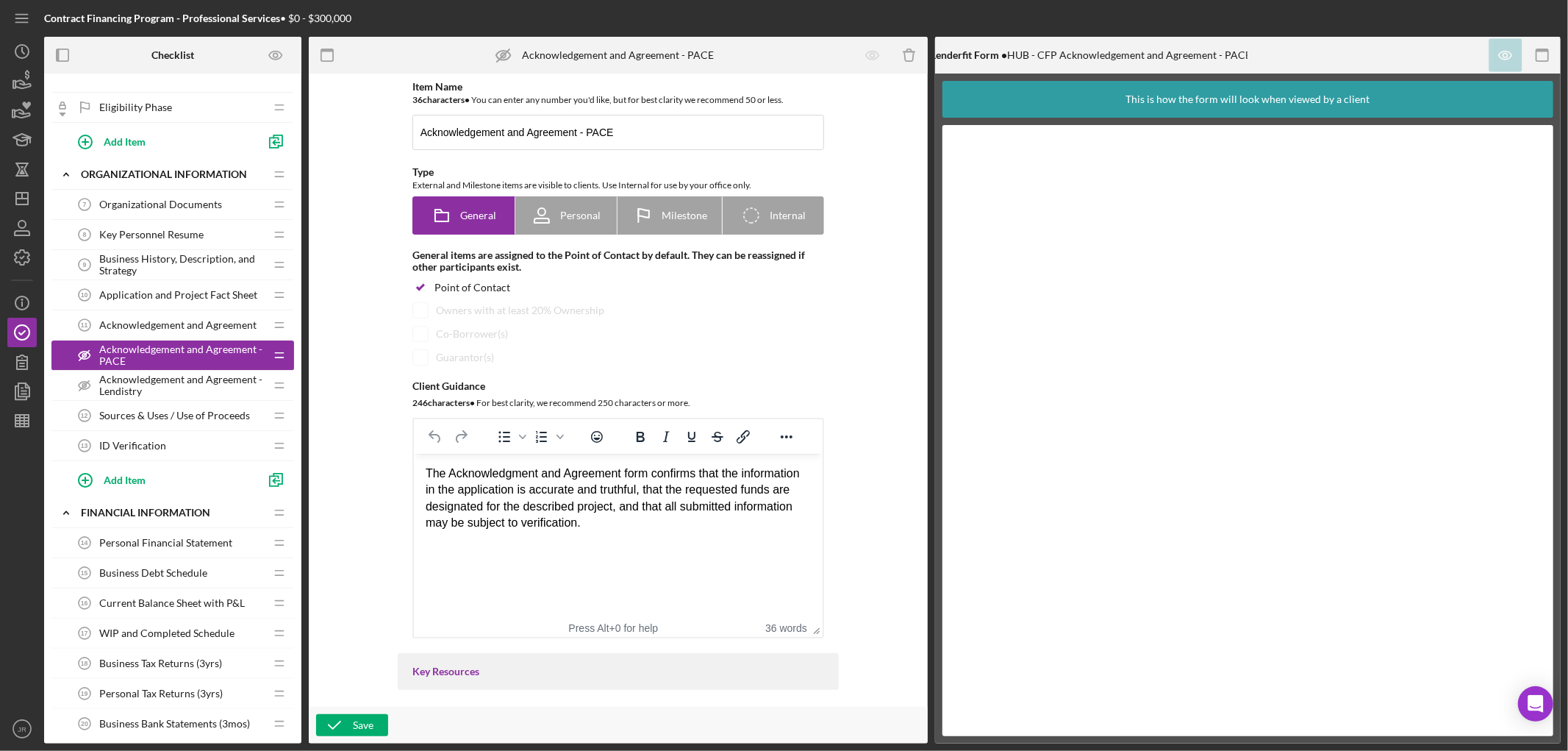
click at [159, 539] on span "Personal Financial Statement" at bounding box center [166, 543] width 133 height 12
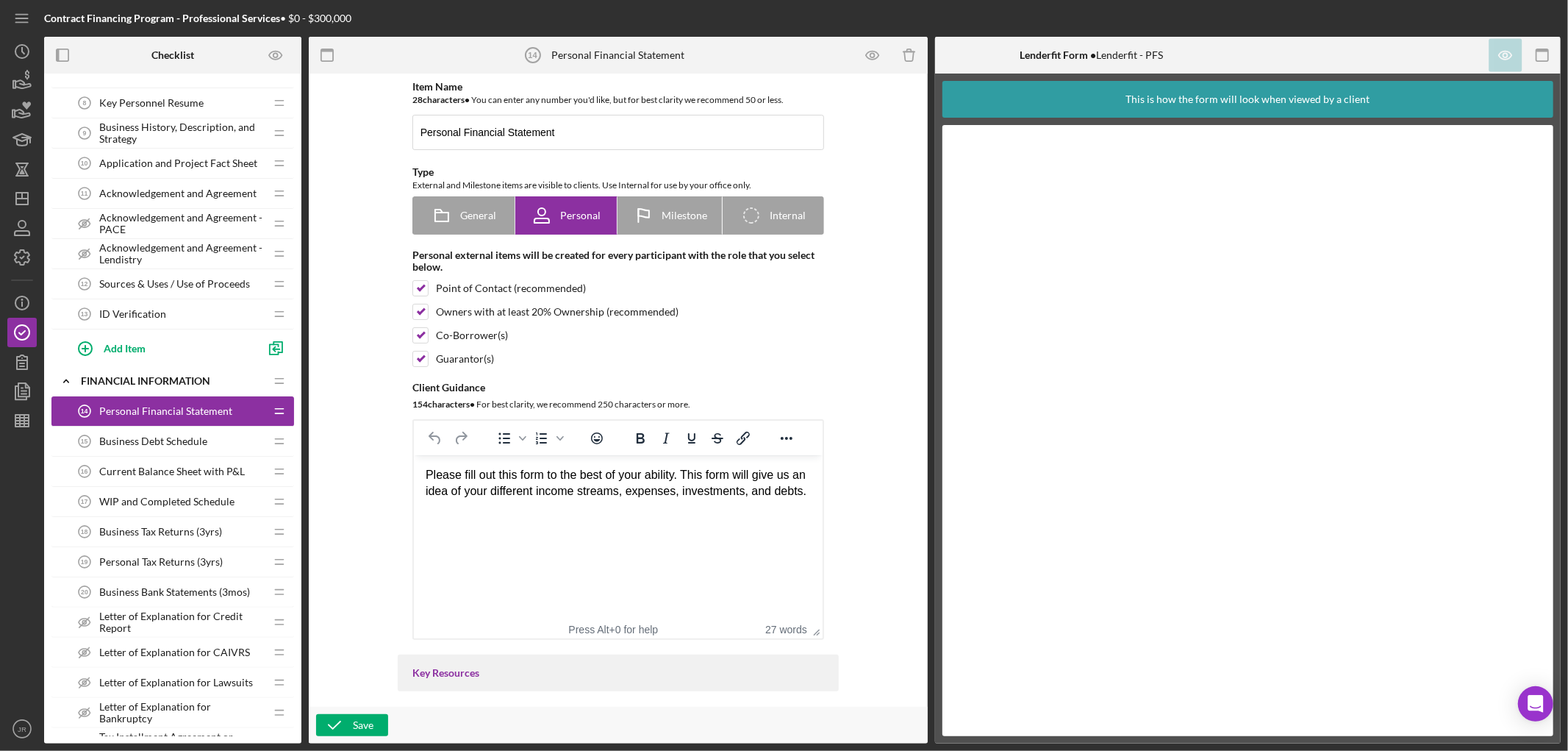
scroll to position [490, 0]
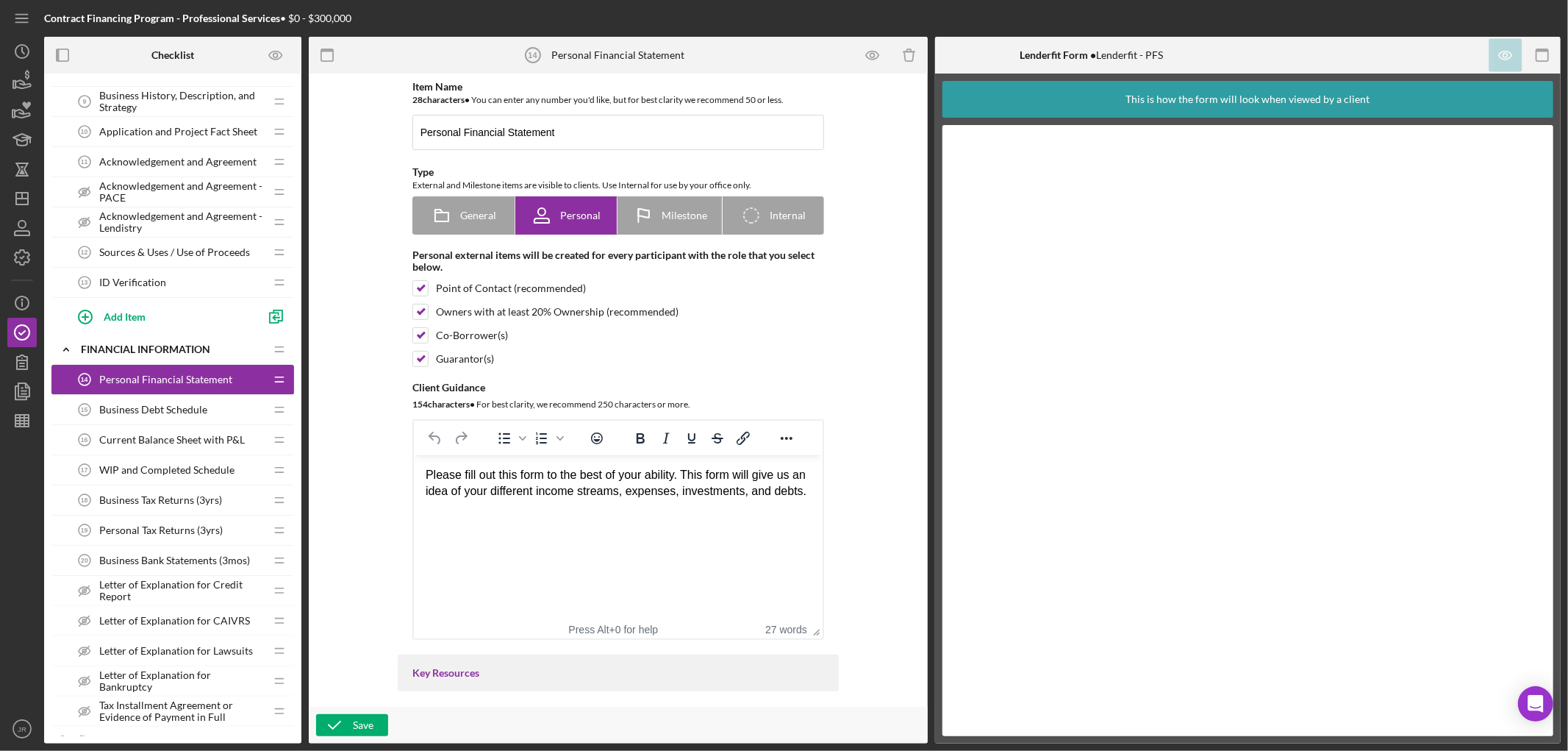
click at [162, 407] on span "Business Debt Schedule" at bounding box center [153, 410] width 108 height 12
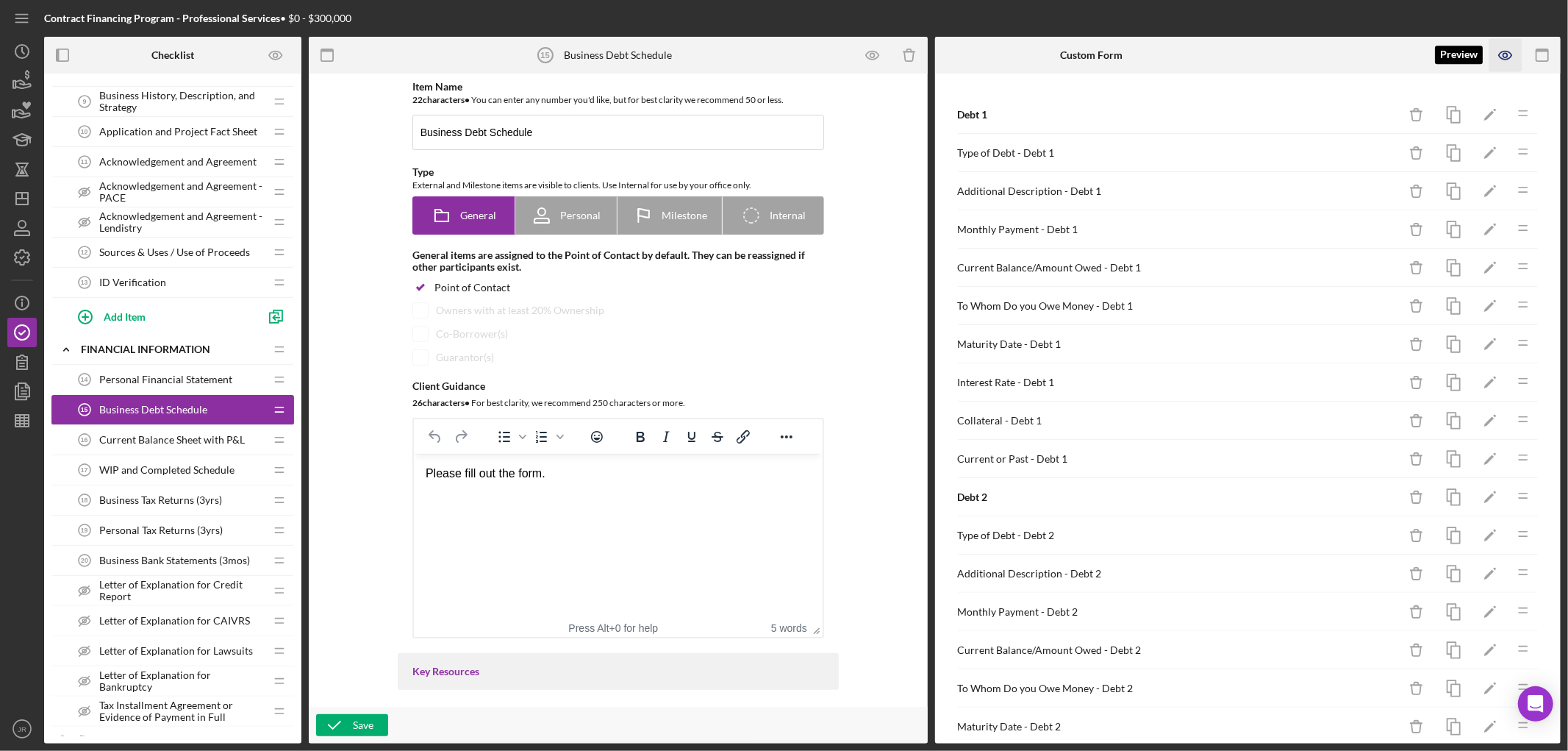
click at [1502, 52] on icon "button" at bounding box center [1506, 55] width 13 height 8
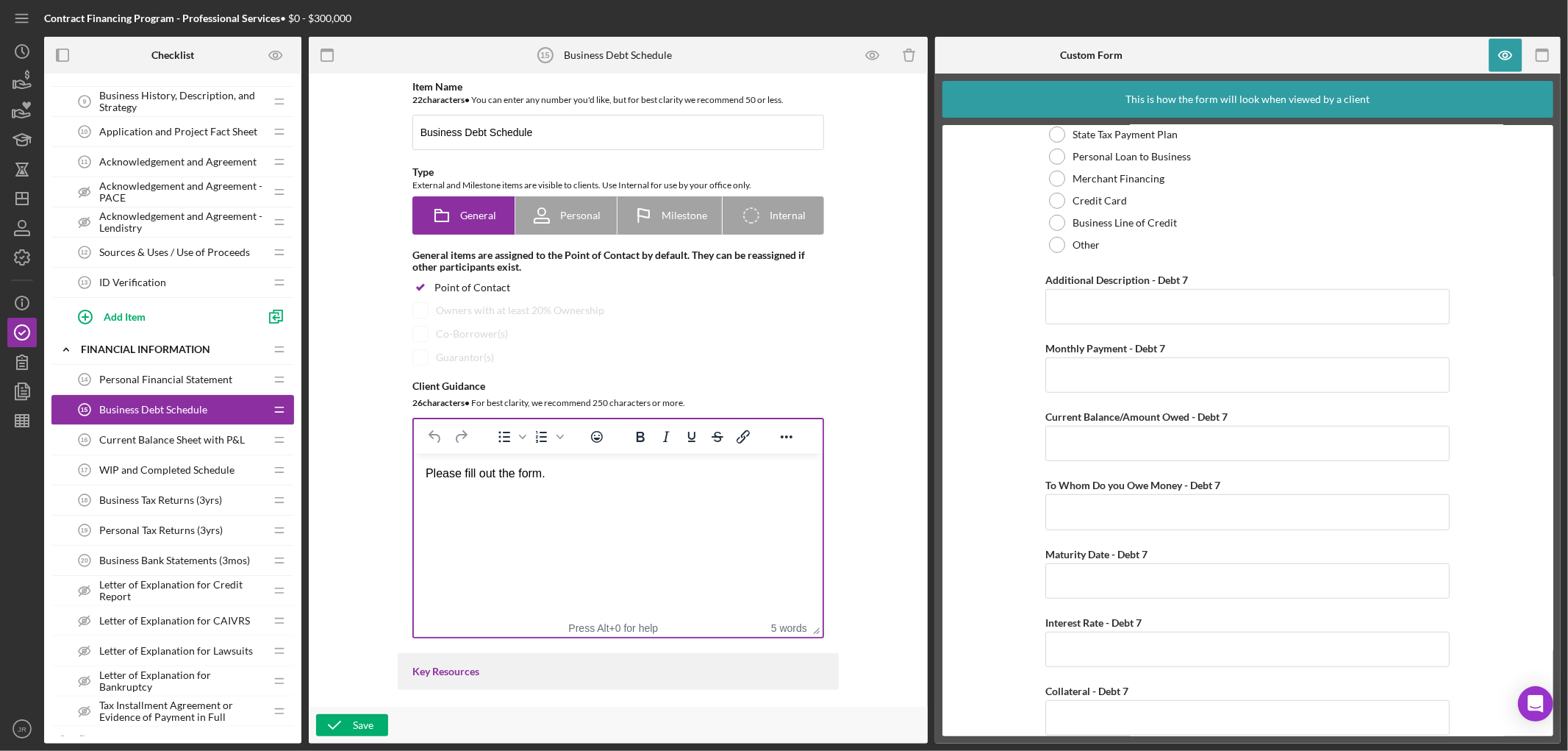
scroll to position [5558, 0]
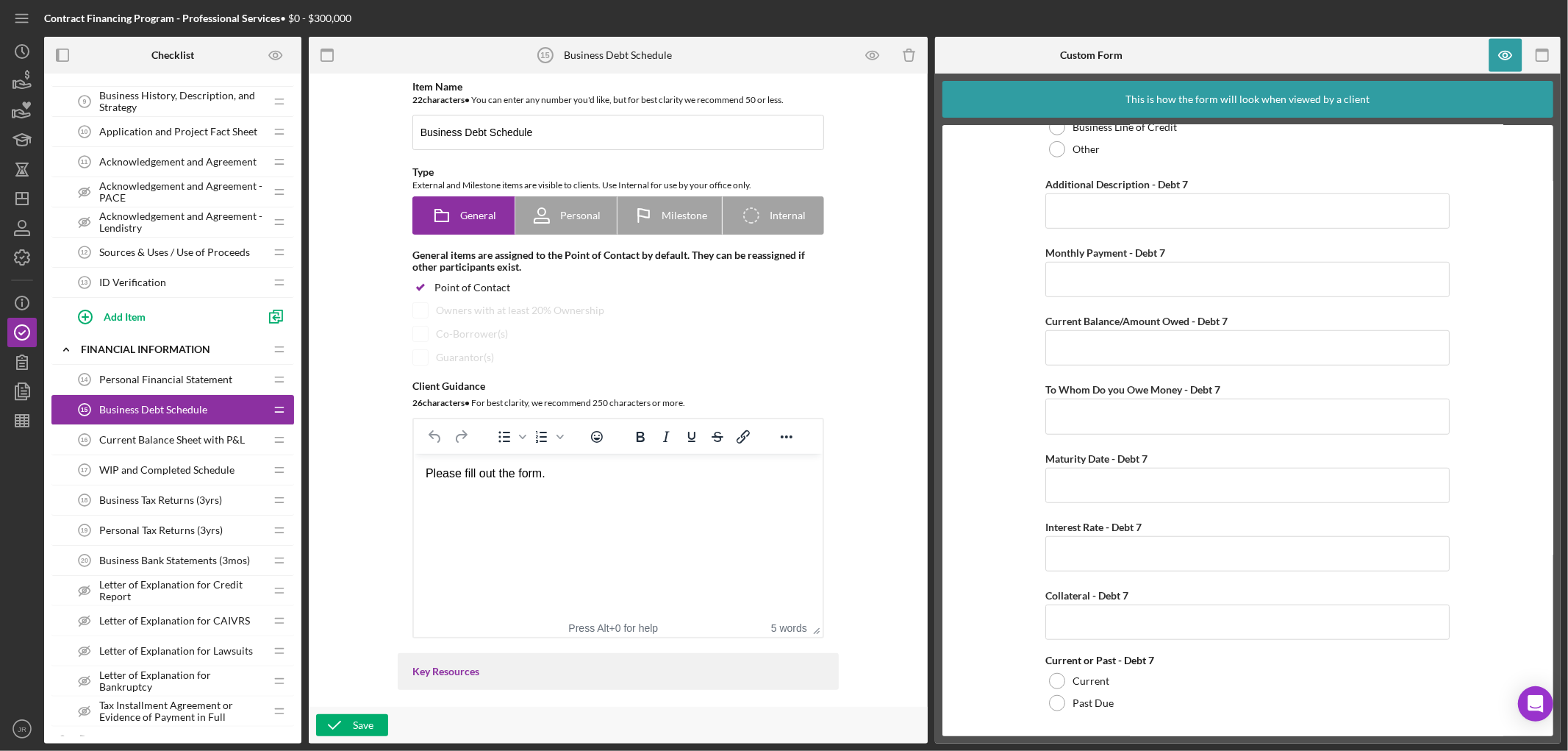
click at [143, 442] on span "Current Balance Sheet with P&L" at bounding box center [172, 440] width 145 height 12
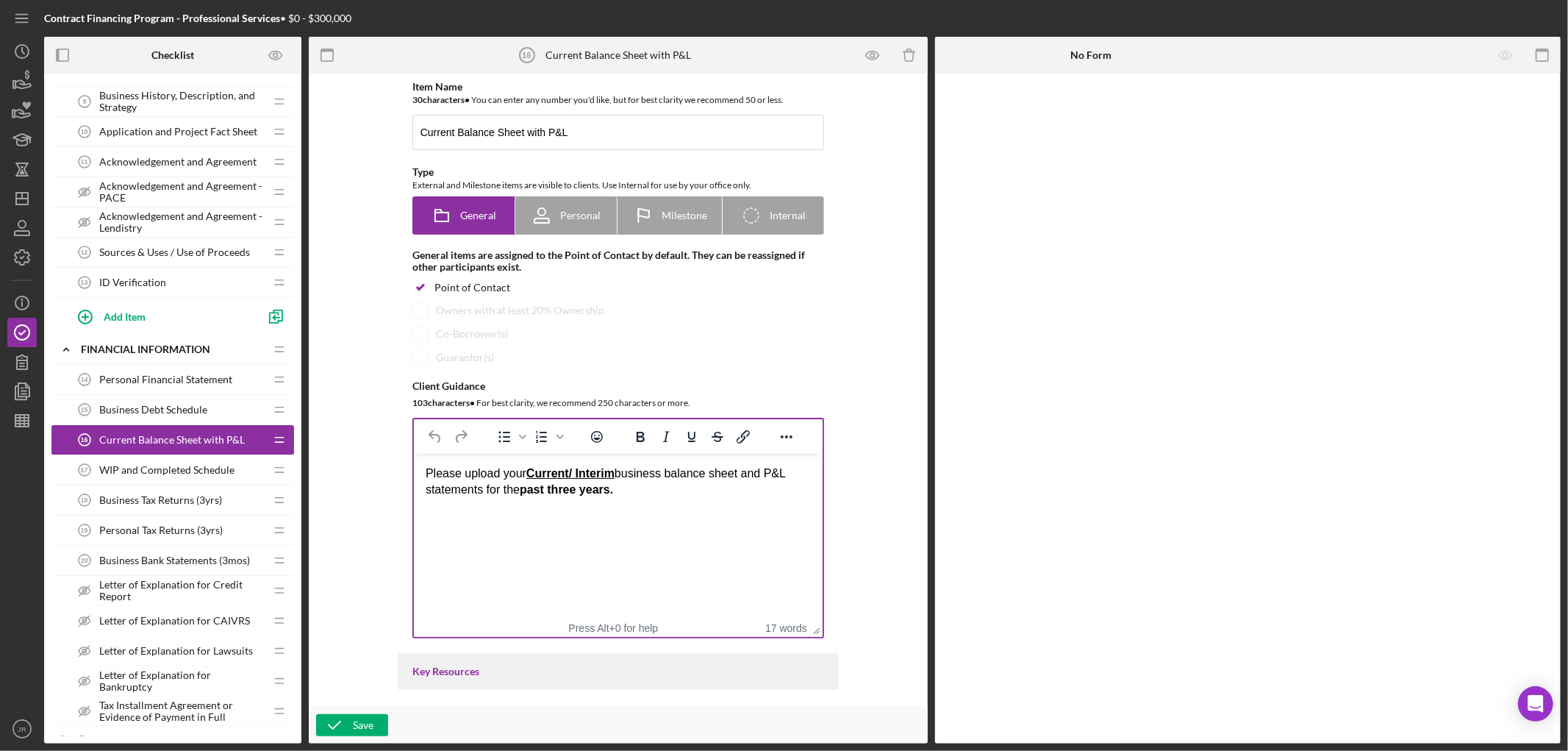
click at [545, 510] on html "Please upload your Current/ Interim business balance sheet and P&L statements f…" at bounding box center [617, 482] width 409 height 56
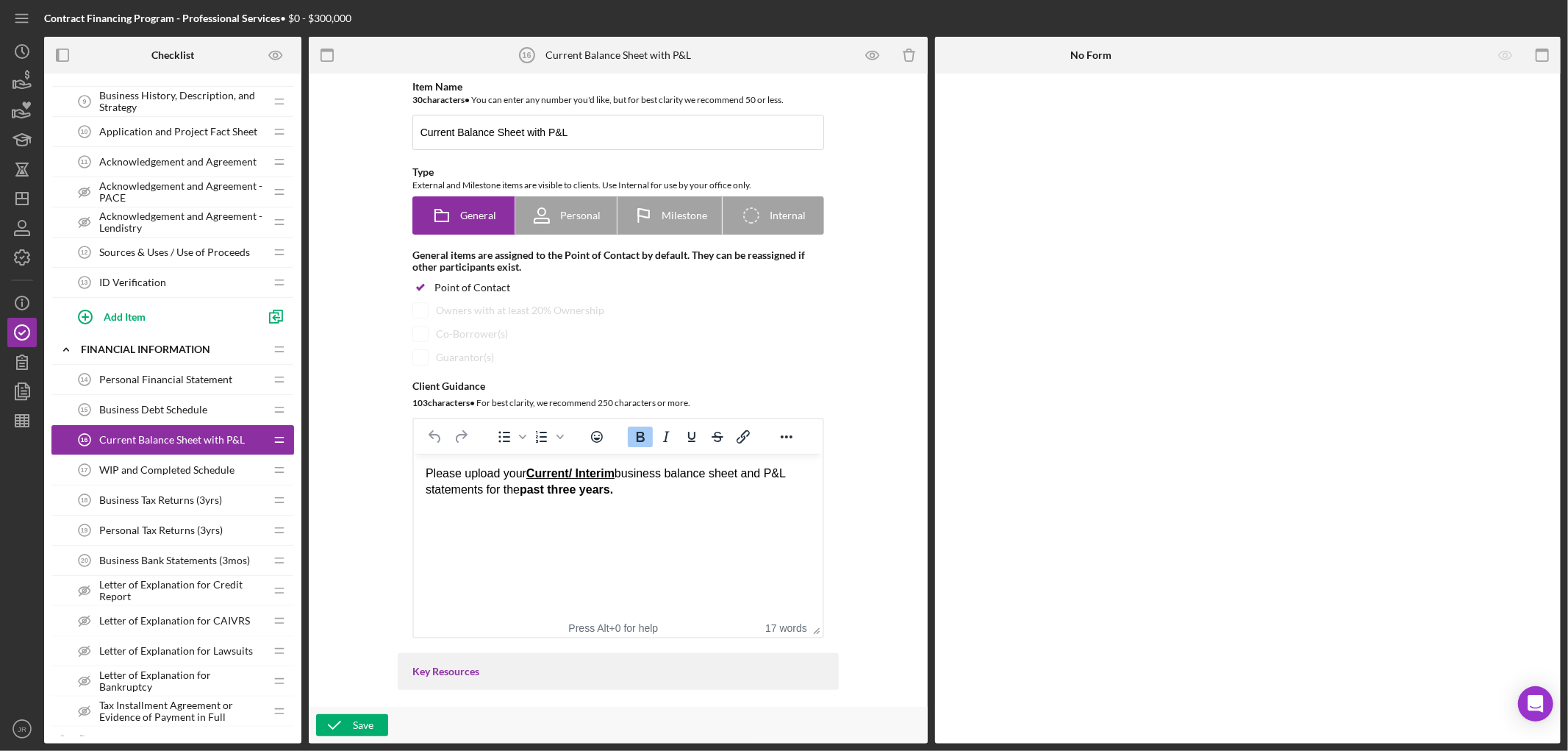
click at [578, 506] on html "Please upload your Current/ Interim business balance sheet and P&L statements f…" at bounding box center [617, 482] width 409 height 56
click at [167, 475] on span "WIP and Completed Schedule" at bounding box center [167, 470] width 135 height 12
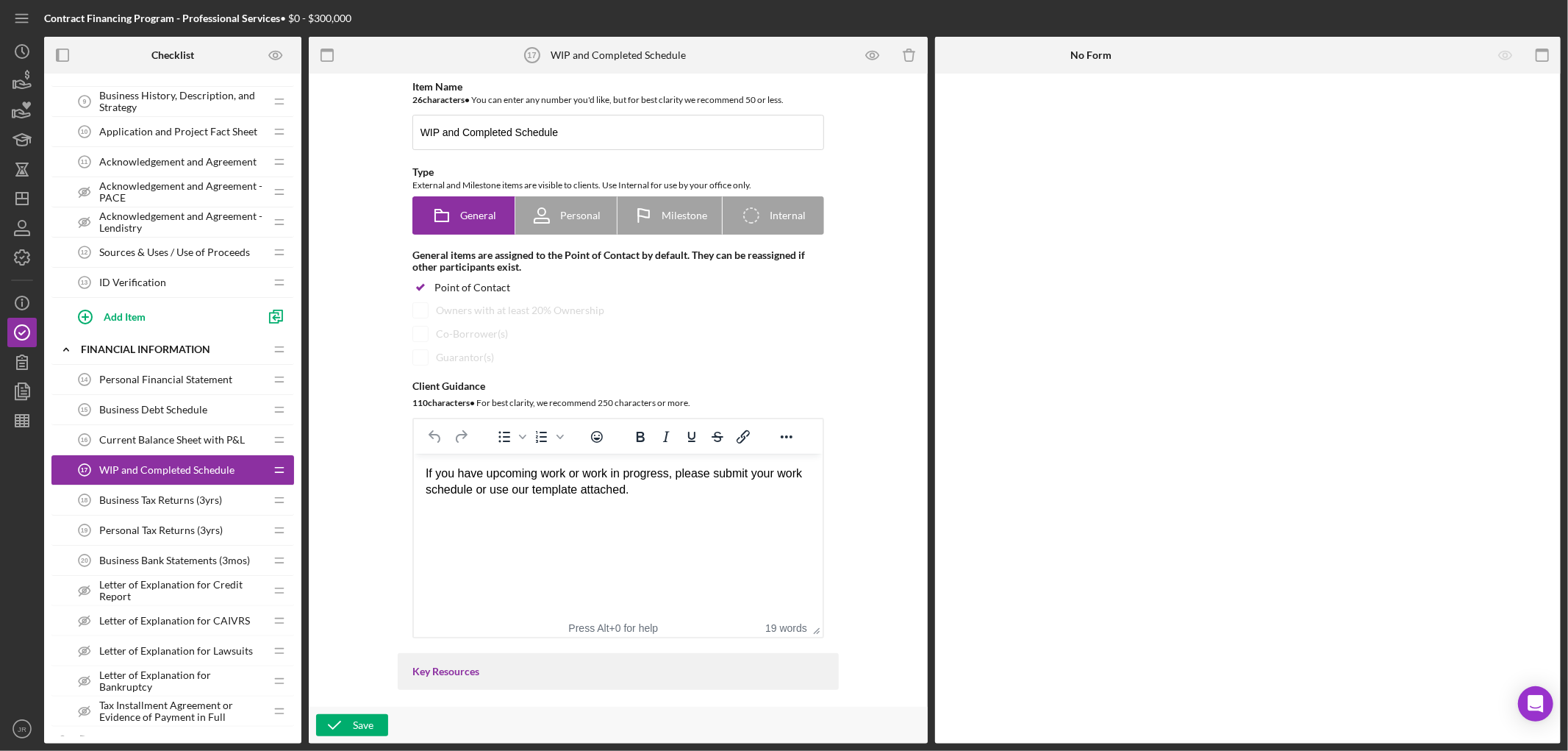
click at [175, 442] on span "Current Balance Sheet with P&L" at bounding box center [172, 440] width 145 height 12
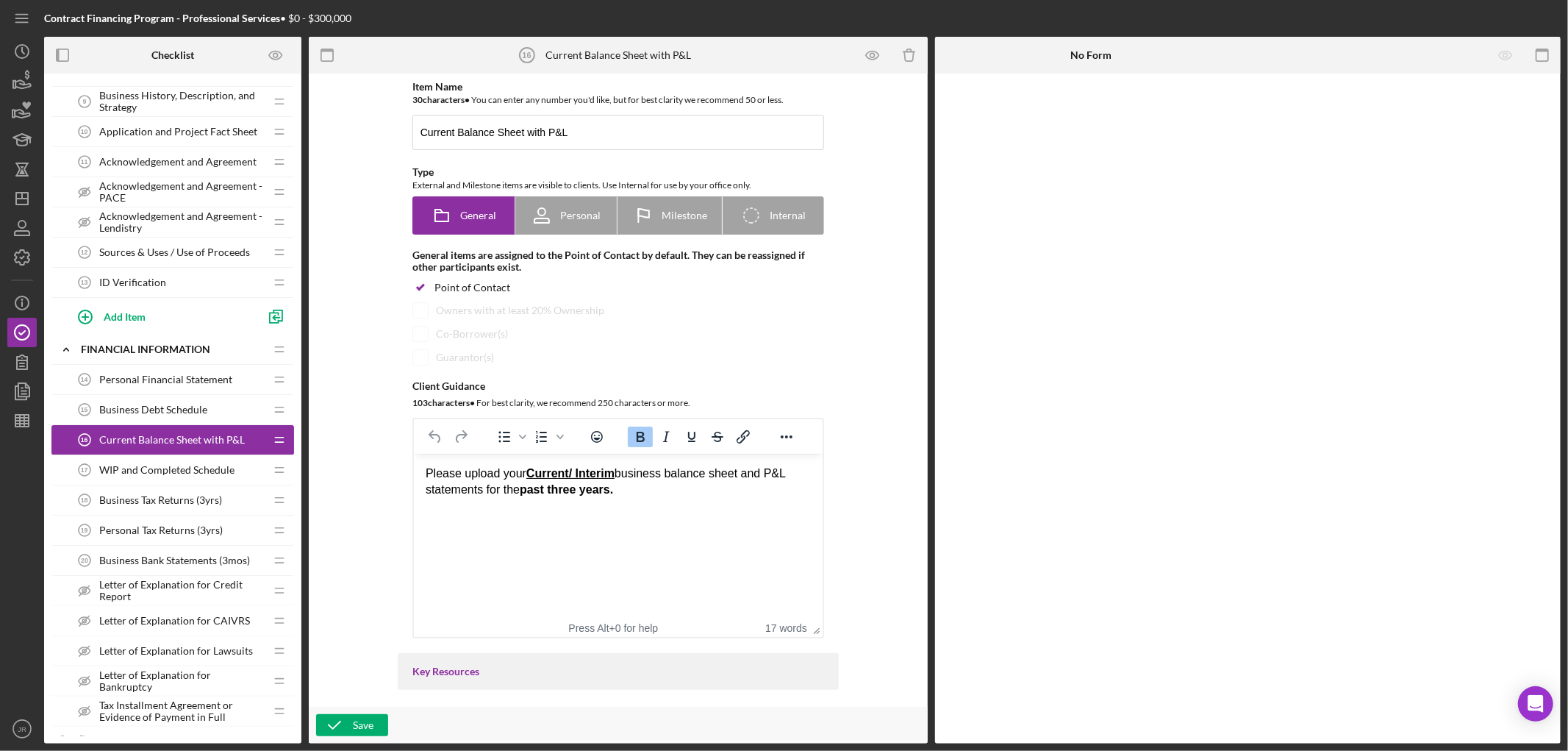
click at [764, 485] on div "Please upload your Current/ Interim business balance sheet and P&L statements f…" at bounding box center [617, 482] width 385 height 33
click at [141, 465] on span "WIP and Completed Schedule" at bounding box center [167, 470] width 135 height 12
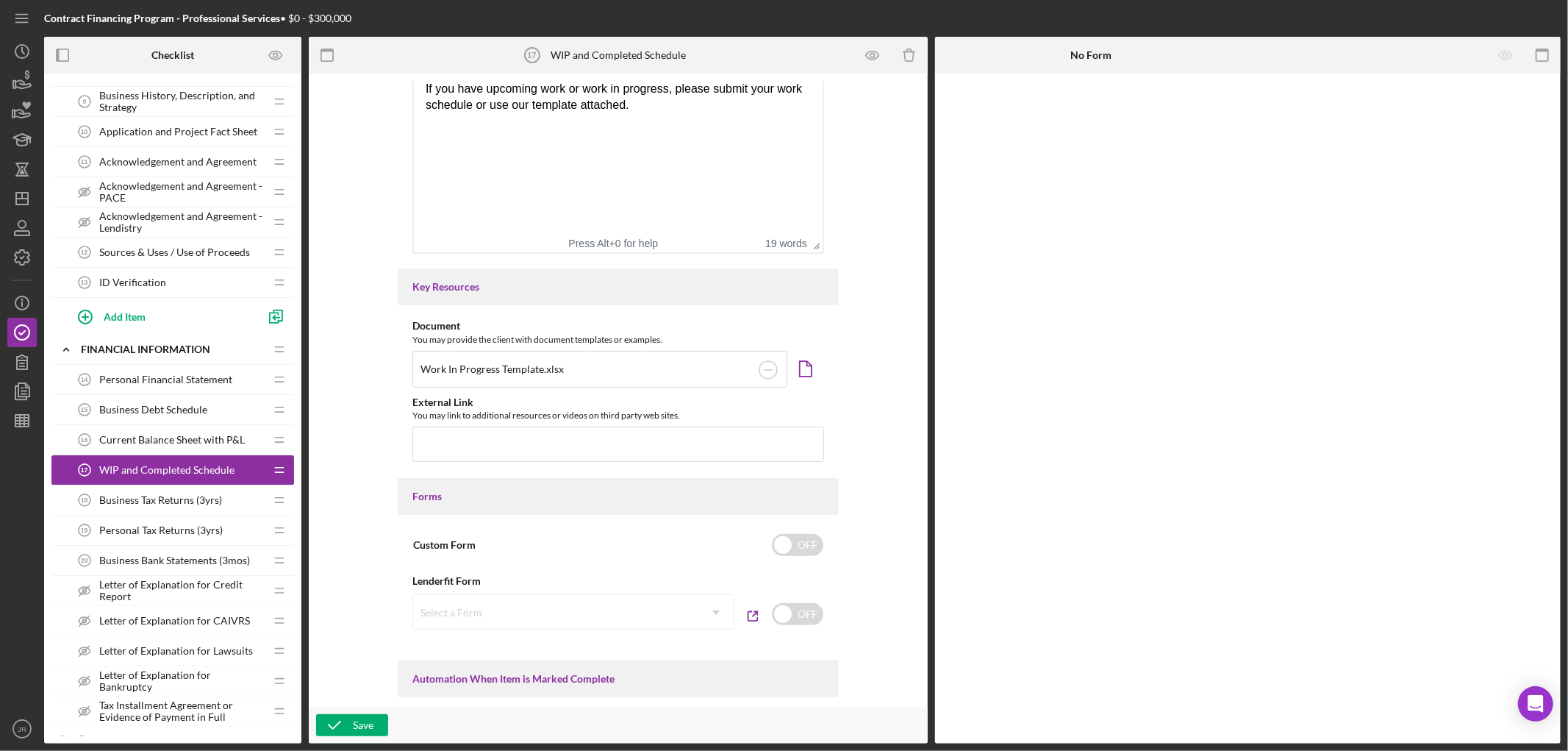
scroll to position [408, 0]
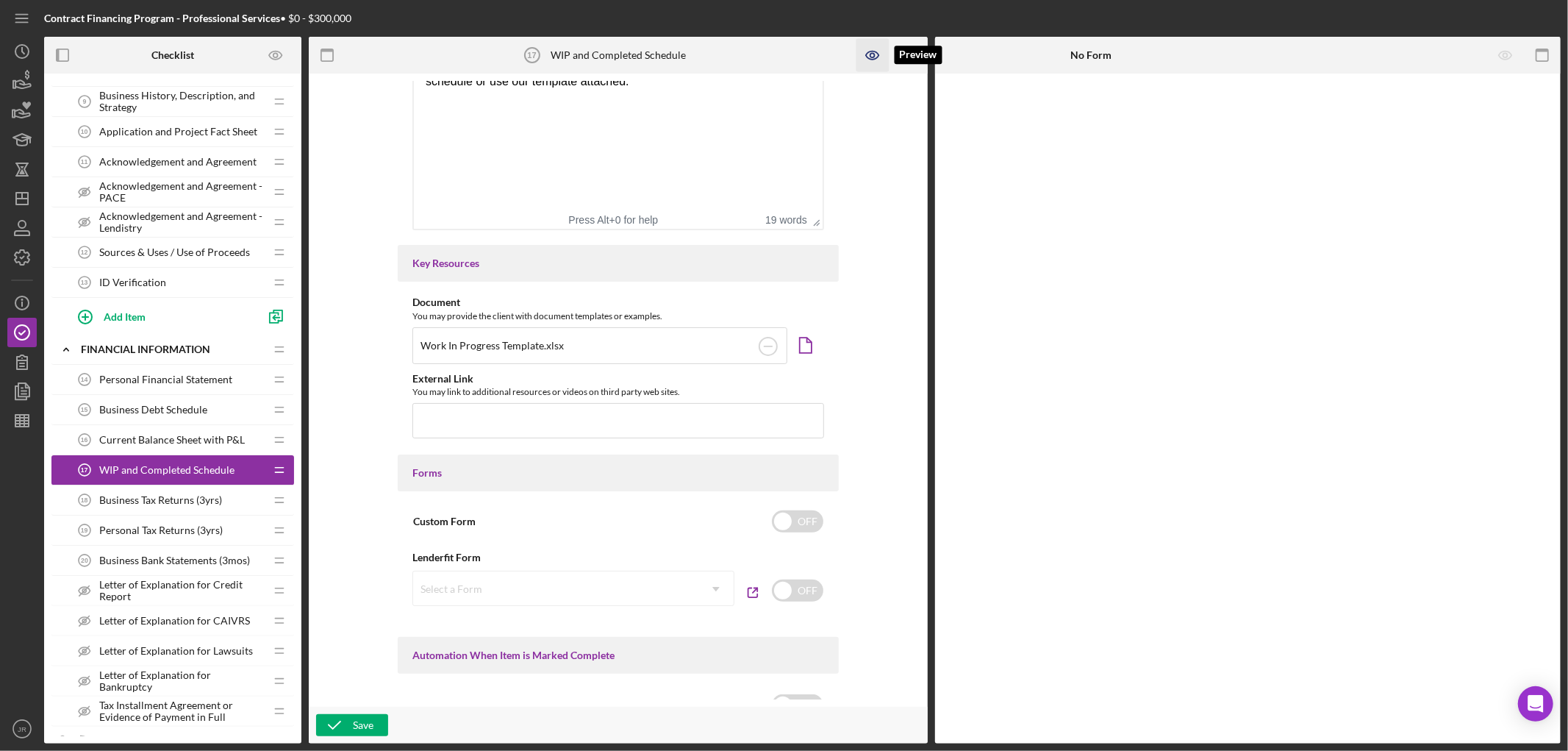
click at [869, 55] on icon "button" at bounding box center [873, 55] width 33 height 33
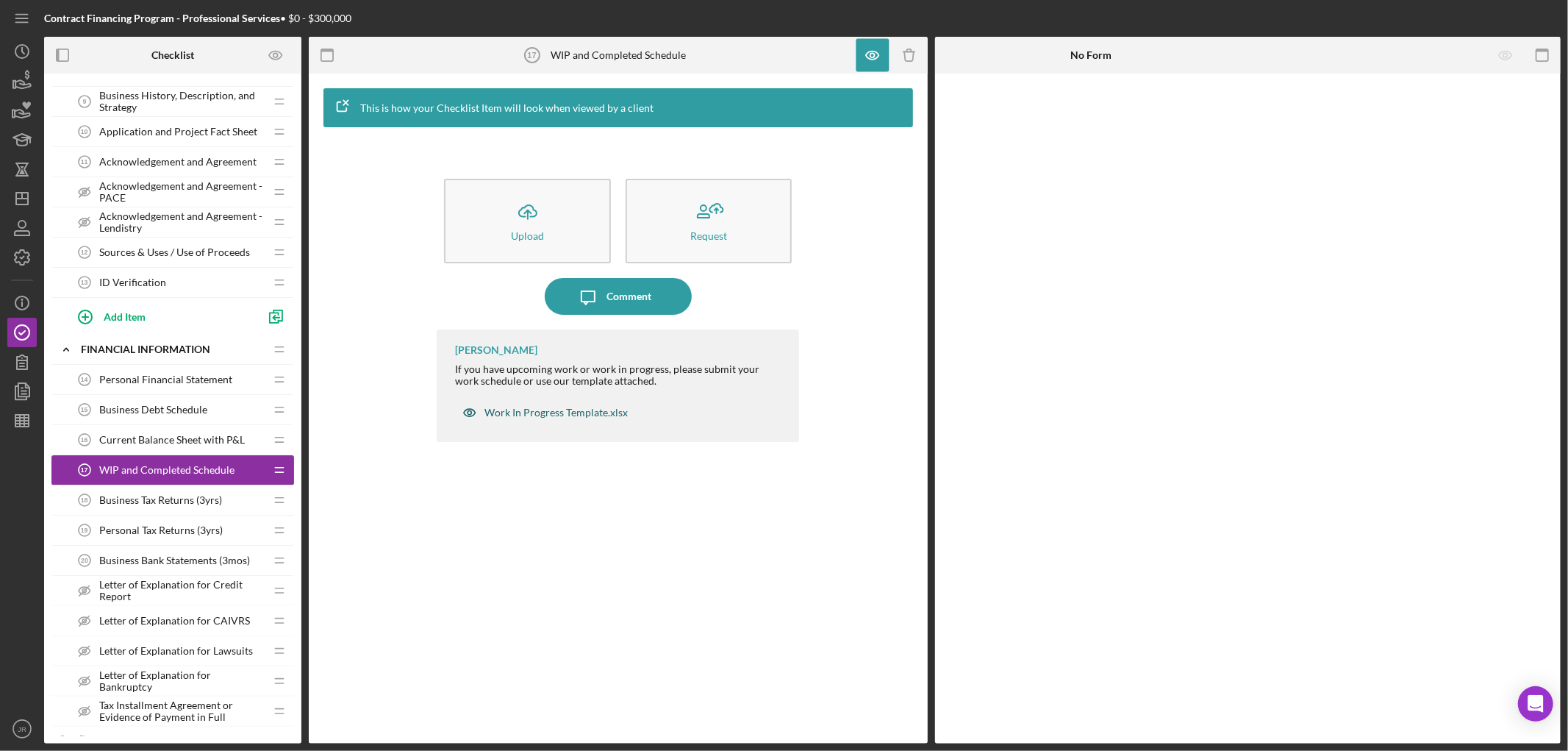
click at [545, 408] on div "Work In Progress Template.xlsx" at bounding box center [557, 413] width 144 height 12
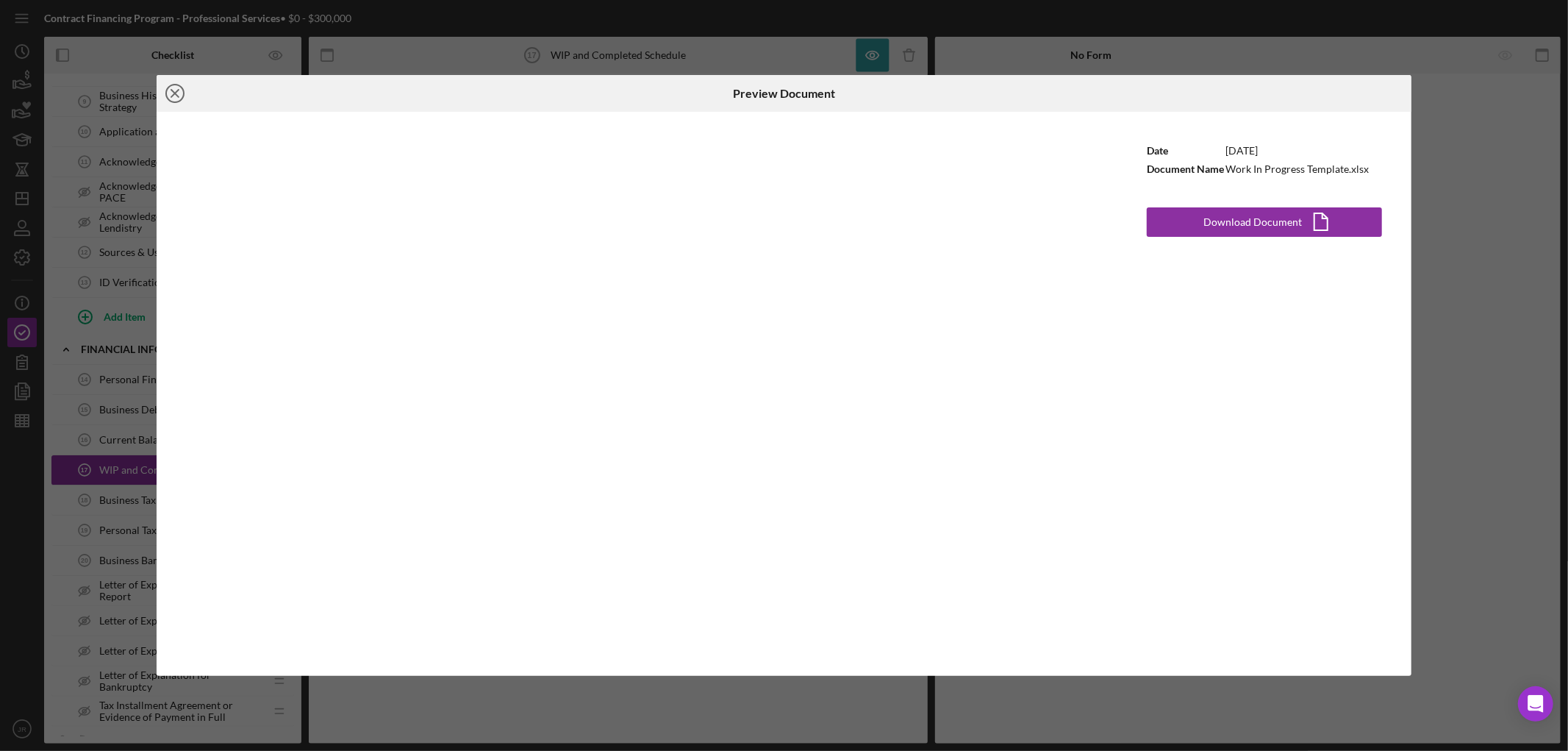
click at [174, 90] on icon "Icon/Close" at bounding box center [175, 94] width 36 height 36
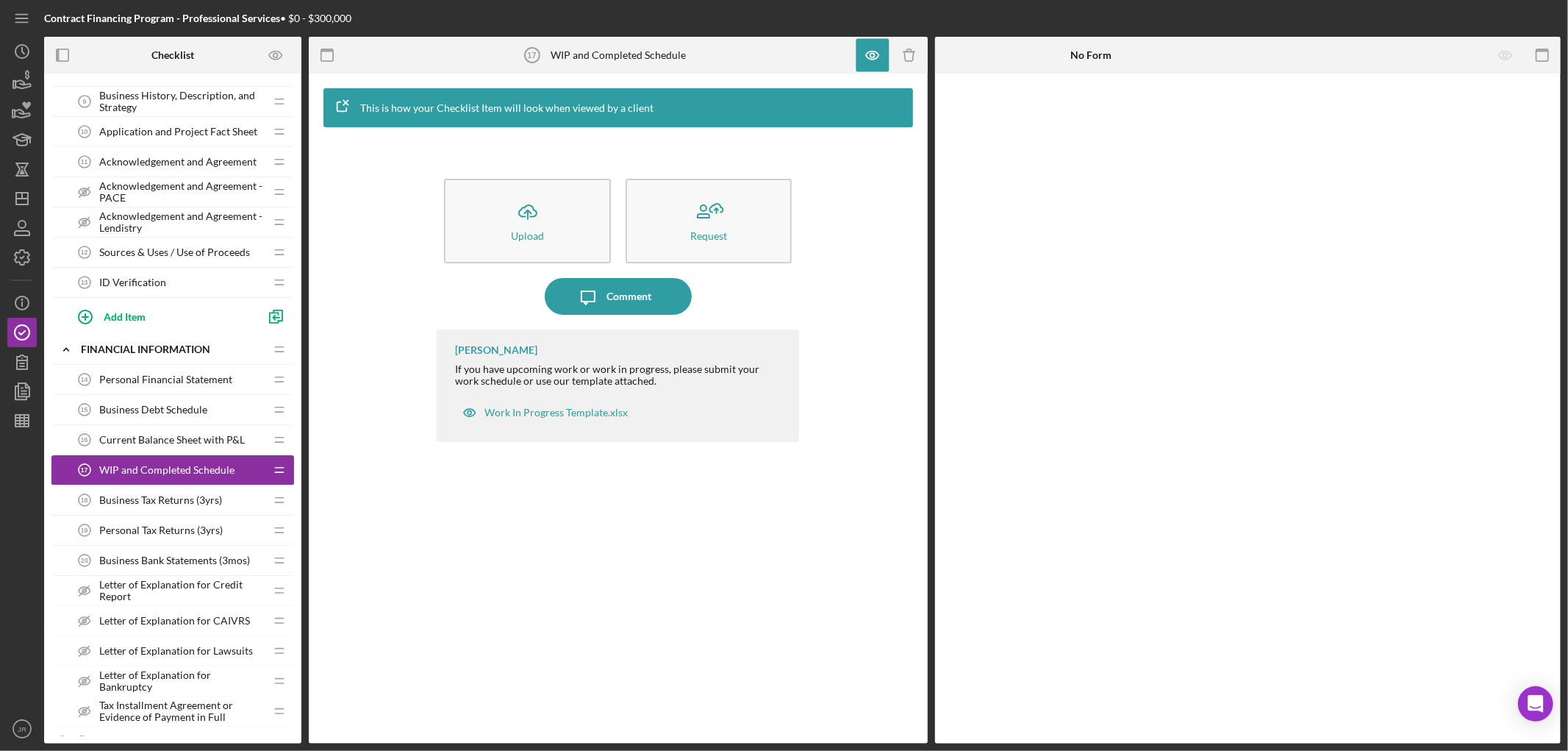
drag, startPoint x: 1287, startPoint y: 262, endPoint x: 1280, endPoint y: 258, distance: 8.1
click at [1287, 262] on div at bounding box center [1249, 409] width 627 height 670
click at [268, 47] on icon "Preview as" at bounding box center [276, 55] width 33 height 33
click at [862, 44] on icon "button" at bounding box center [873, 55] width 33 height 33
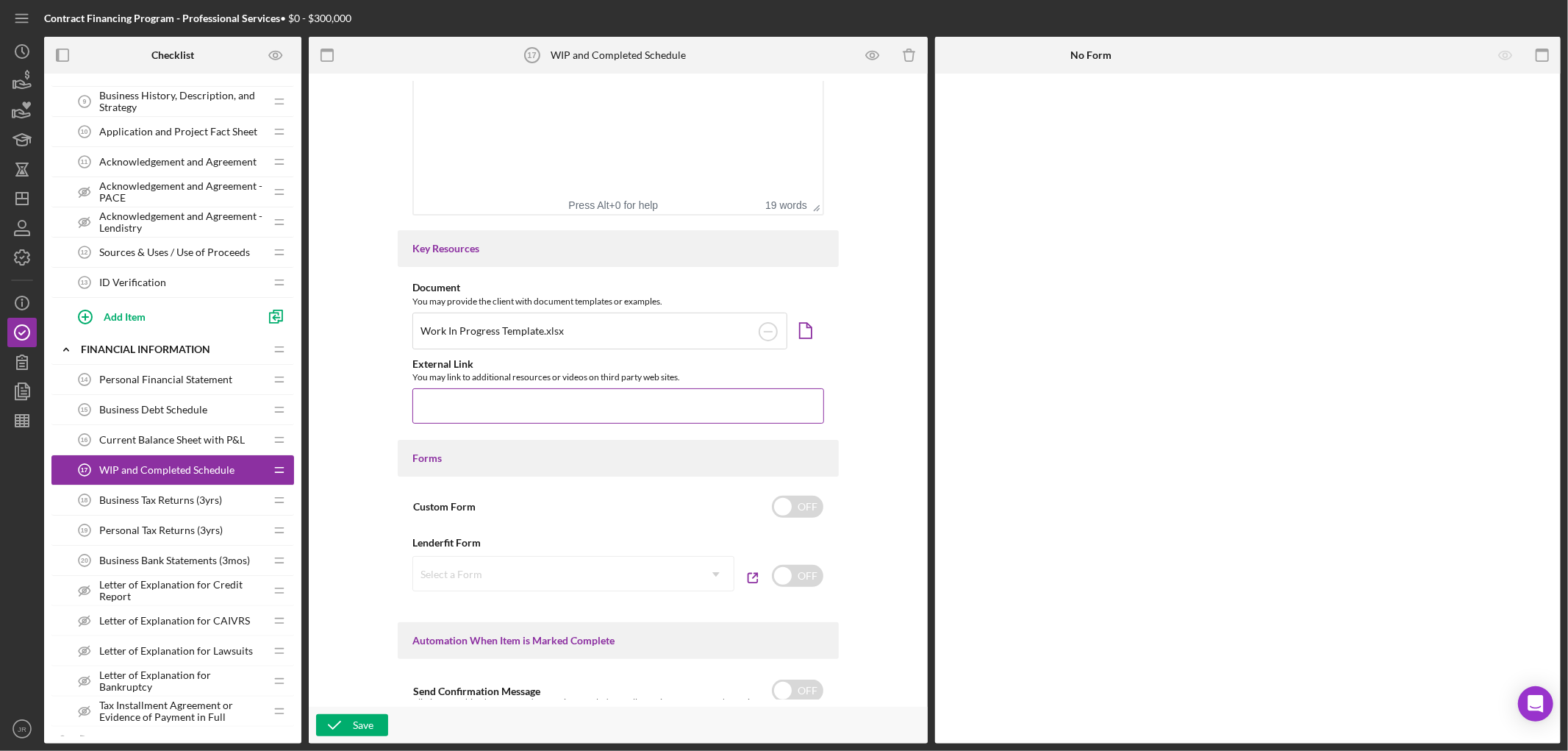
scroll to position [408, 0]
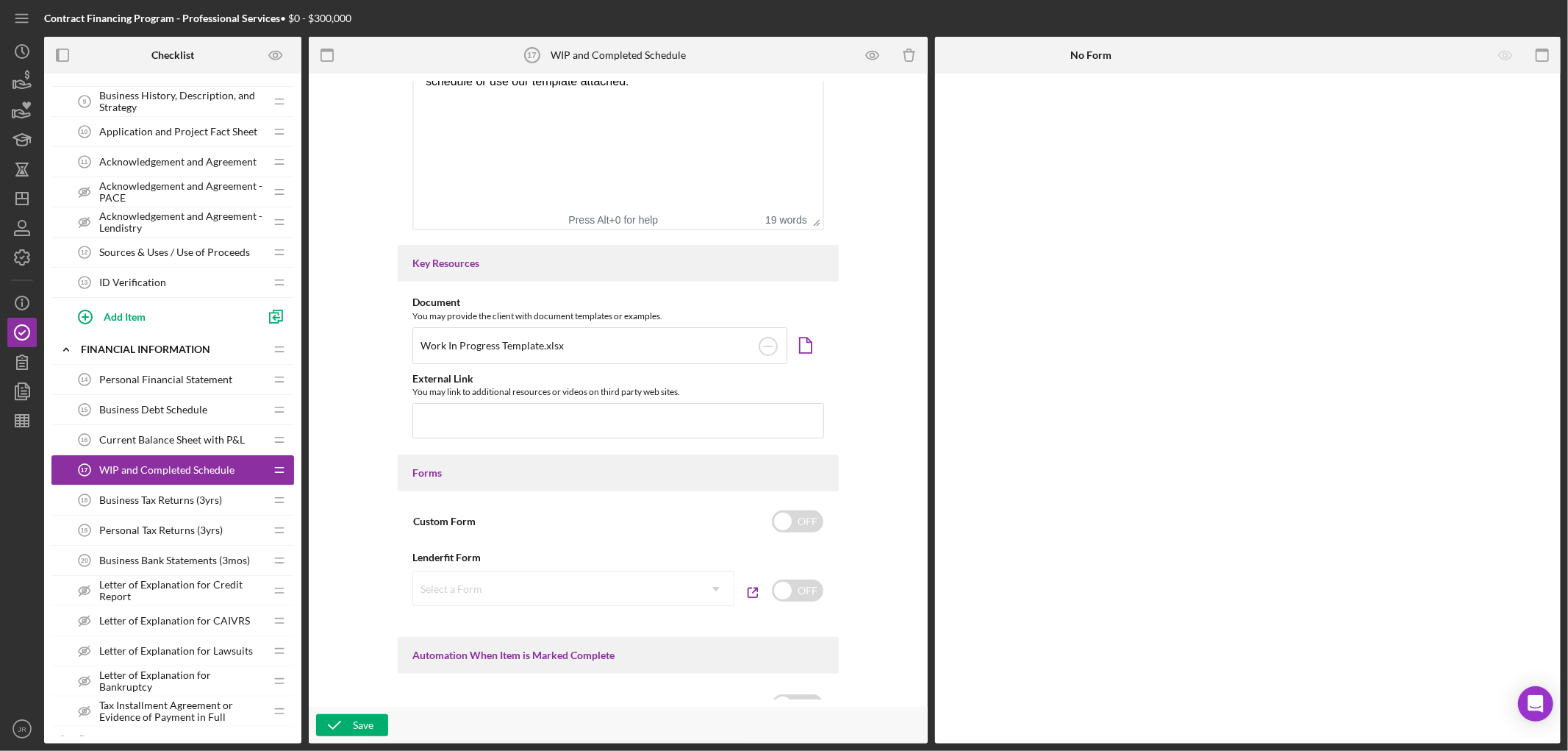
click at [655, 351] on div "Work In Progress Template.xlsx" at bounding box center [599, 346] width 375 height 36
click at [759, 346] on circle at bounding box center [768, 346] width 17 height 17
click at [803, 380] on div "External Link" at bounding box center [618, 385] width 412 height 12
click at [729, 334] on input "file" at bounding box center [618, 345] width 412 height 36
type input "C:\fakepath\WIP Template 250514 (Updated).xlsx"
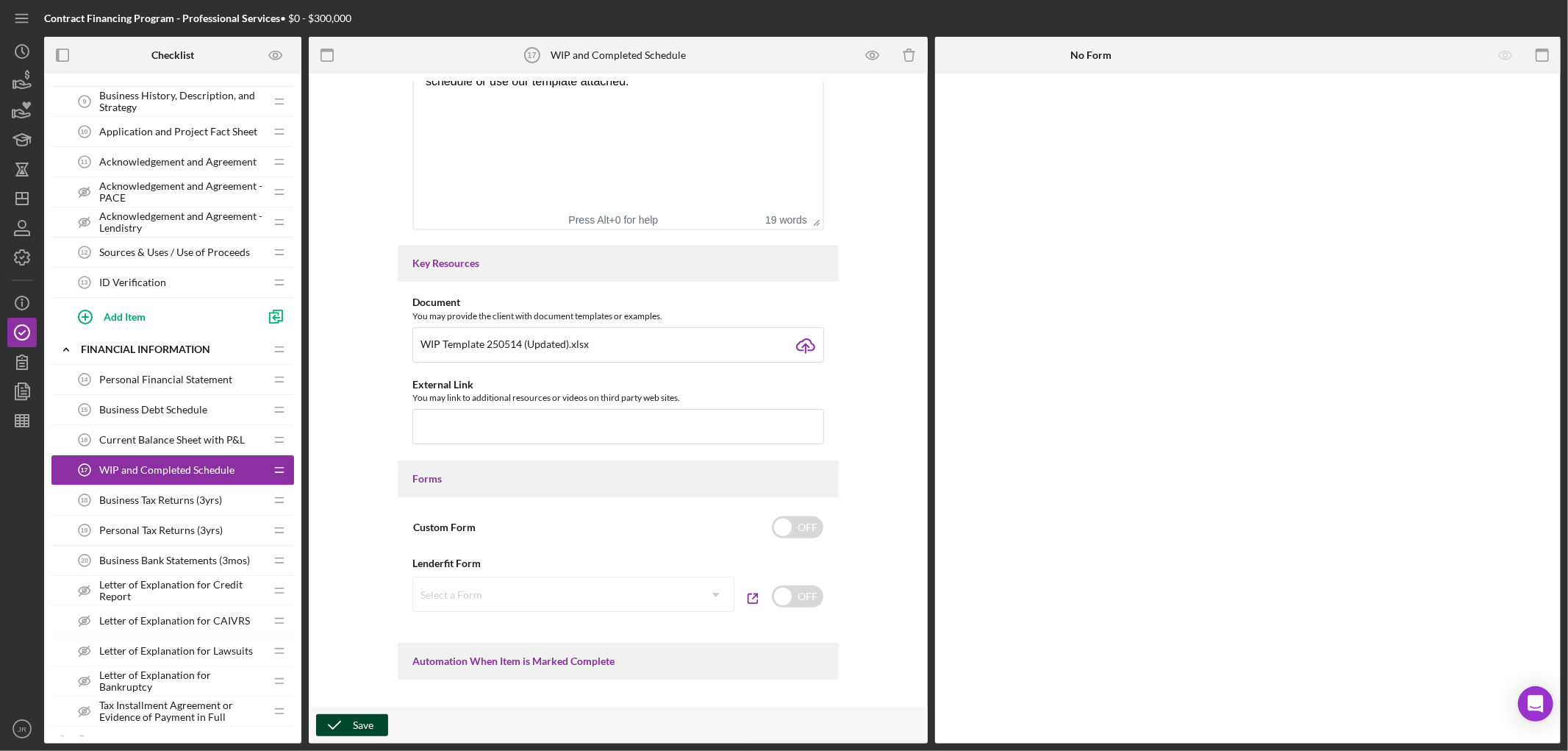
click at [337, 722] on icon "button" at bounding box center [334, 725] width 36 height 36
click at [871, 51] on icon "button" at bounding box center [872, 55] width 12 height 8
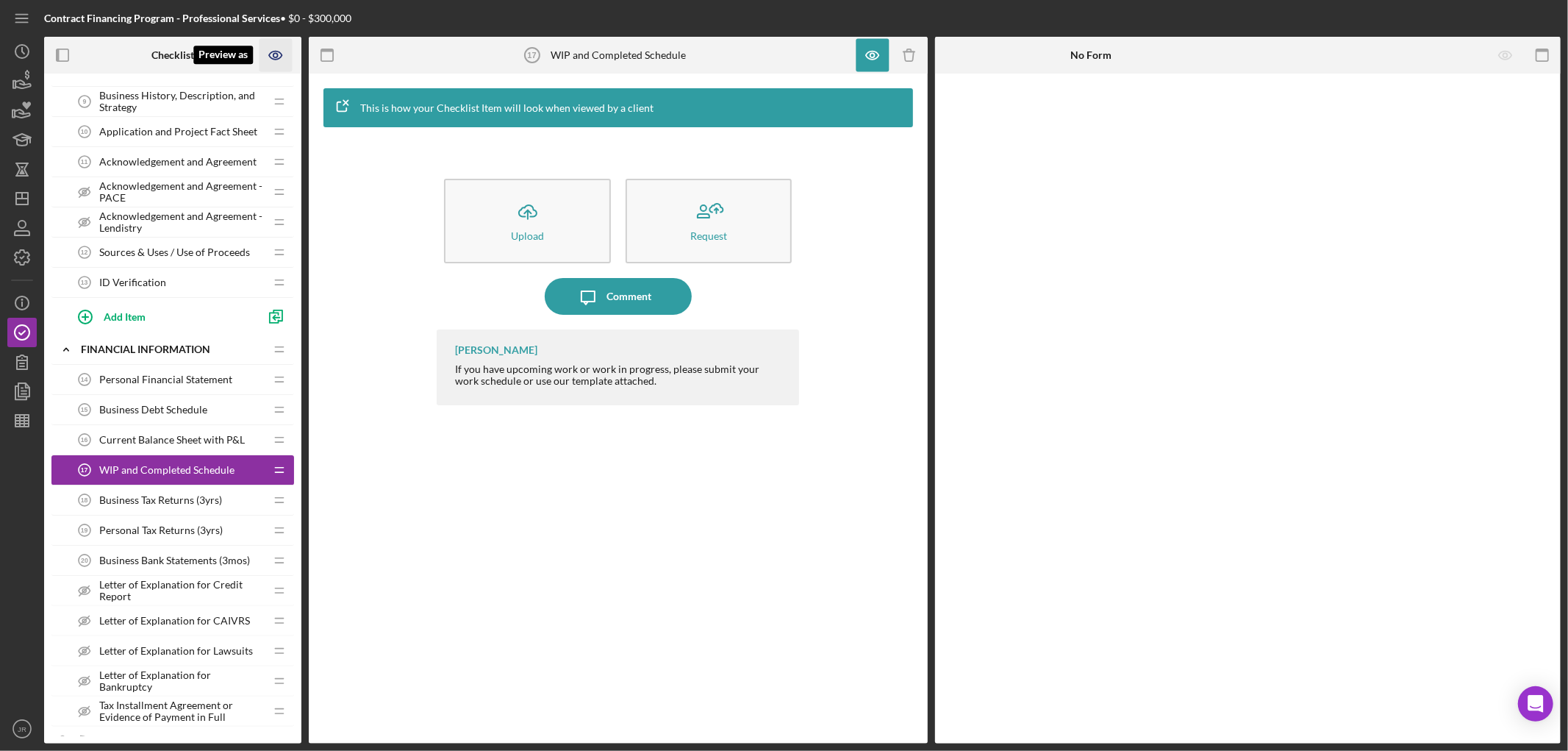
click at [265, 53] on icon "Preview as" at bounding box center [276, 55] width 33 height 33
click at [281, 94] on link "Point of Contact" at bounding box center [281, 98] width 90 height 30
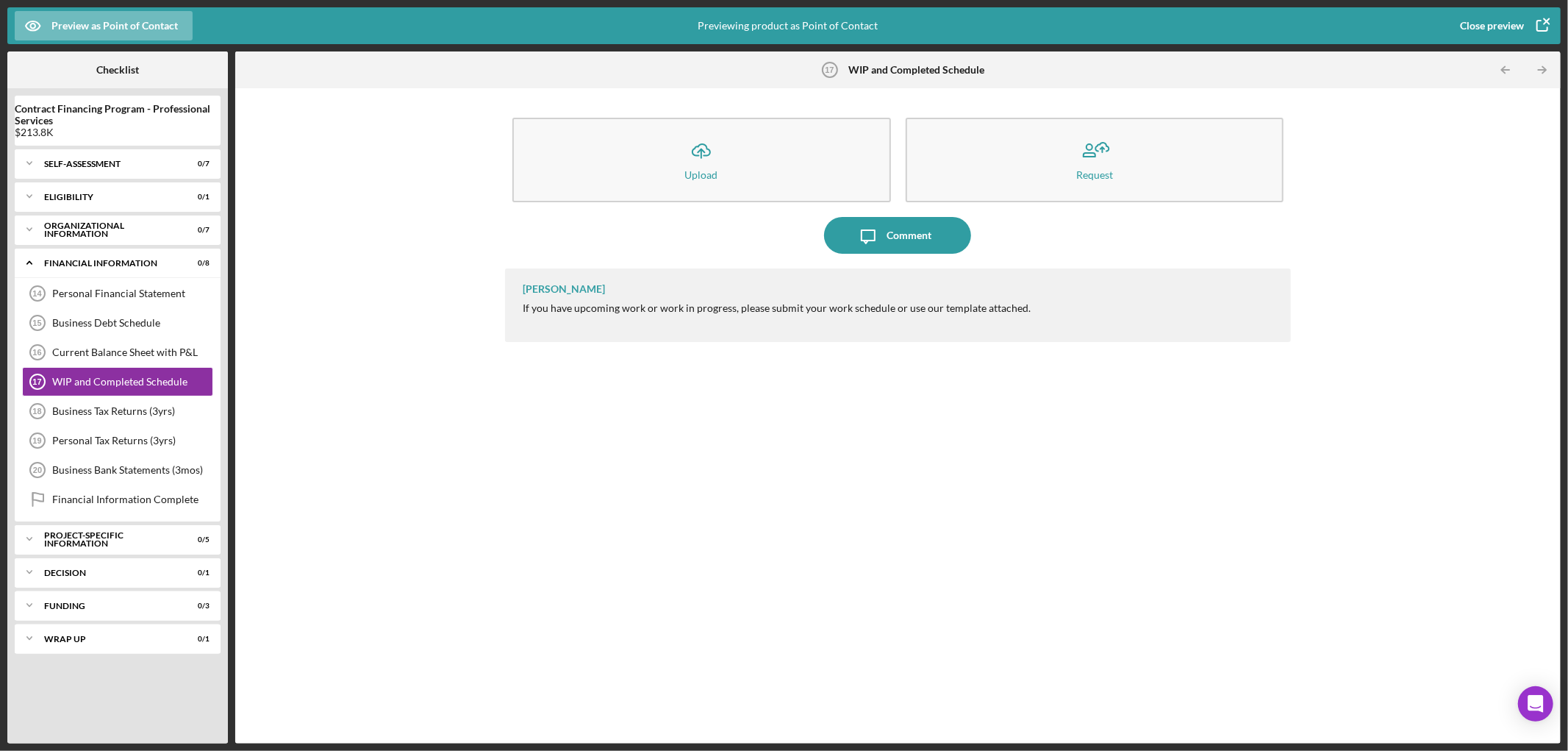
click at [810, 333] on div "[PERSON_NAME] If you have upcoming work or work in progress, please submit your…" at bounding box center [898, 305] width 787 height 74
click at [125, 373] on div "WIP and Completed Schedule 17 WIP and Completed Schedule" at bounding box center [117, 382] width 191 height 29
click at [1545, 17] on icon "button" at bounding box center [1542, 25] width 36 height 36
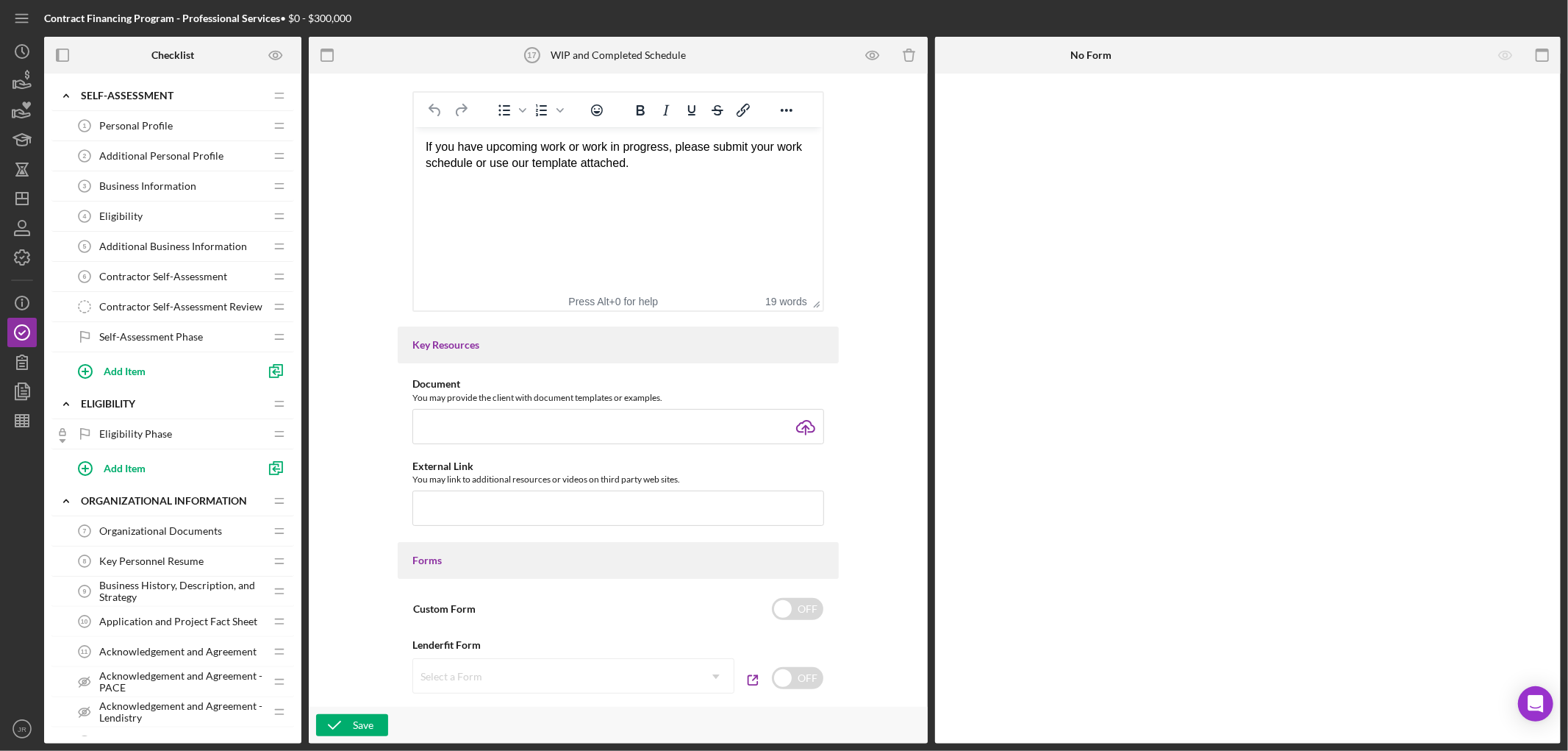
scroll to position [408, 0]
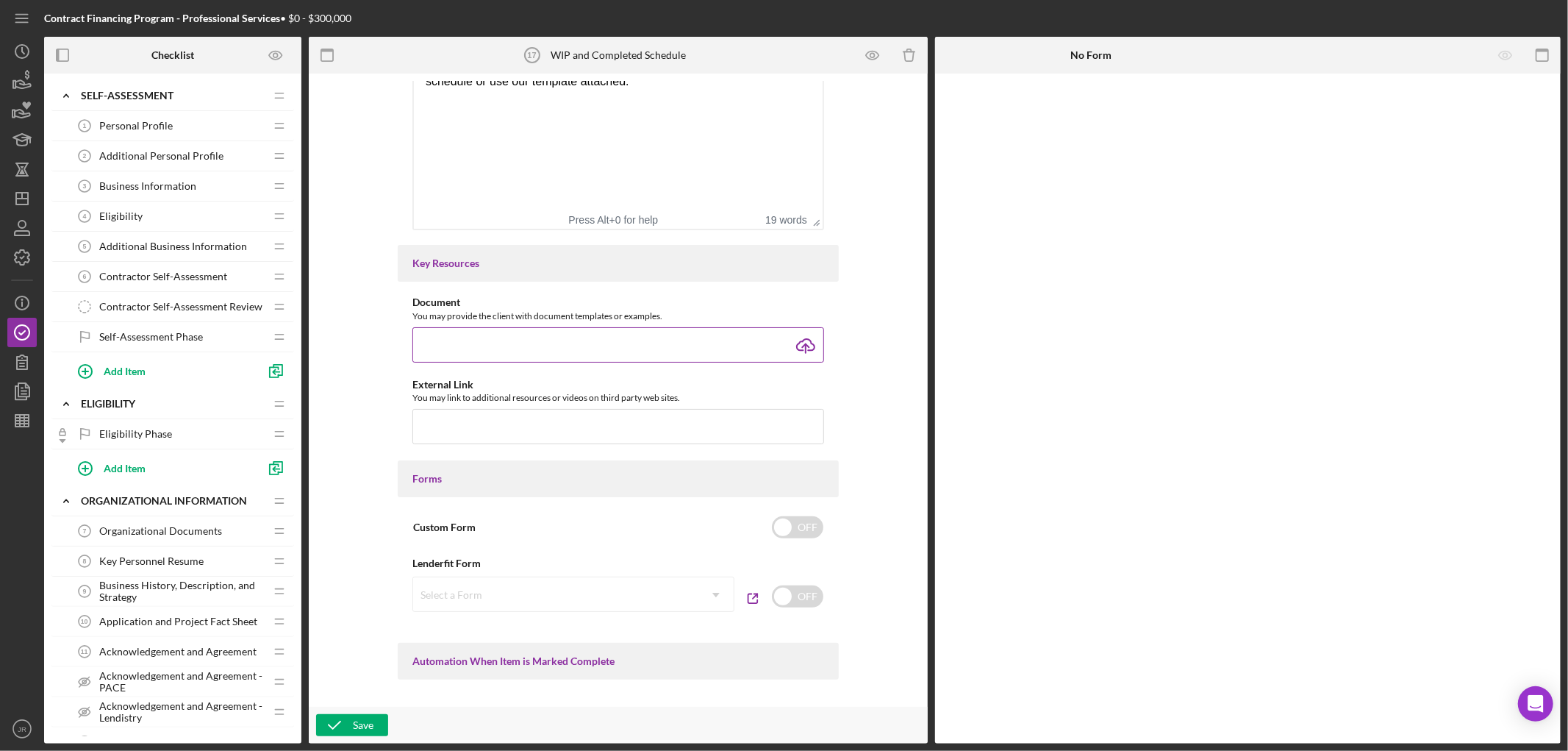
click at [651, 349] on input "file" at bounding box center [618, 345] width 412 height 36
type input "C:\fakepath\WIP Template 250514 (Updated).xlsx"
click at [340, 720] on icon "button" at bounding box center [334, 725] width 36 height 36
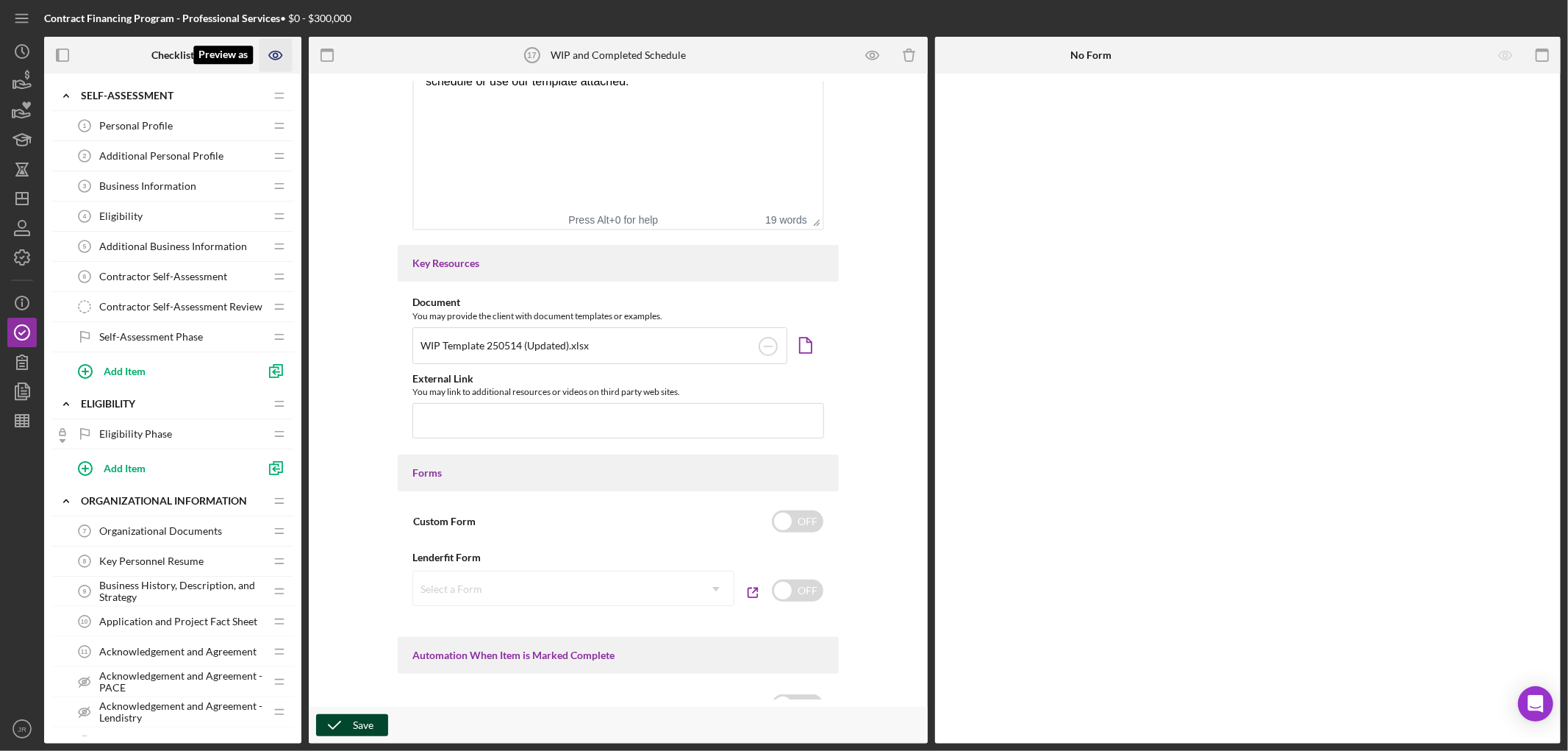
click at [274, 64] on icon "Preview as" at bounding box center [276, 55] width 33 height 33
click at [282, 100] on link "Point of Contact" at bounding box center [281, 98] width 90 height 30
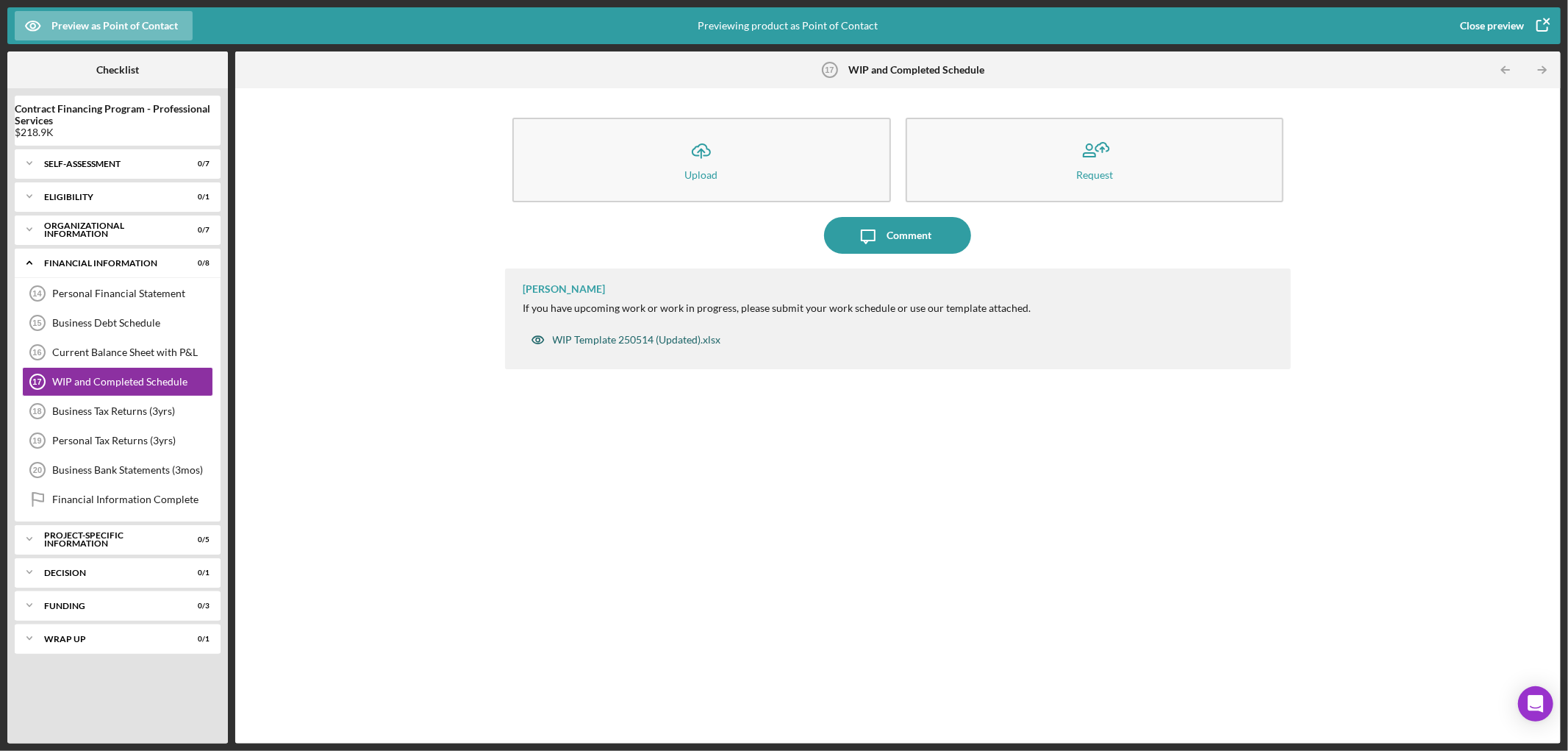
click at [707, 337] on div "WIP Template 250514 (Updated).xlsx" at bounding box center [637, 340] width 168 height 12
